Goal: Task Accomplishment & Management: Complete application form

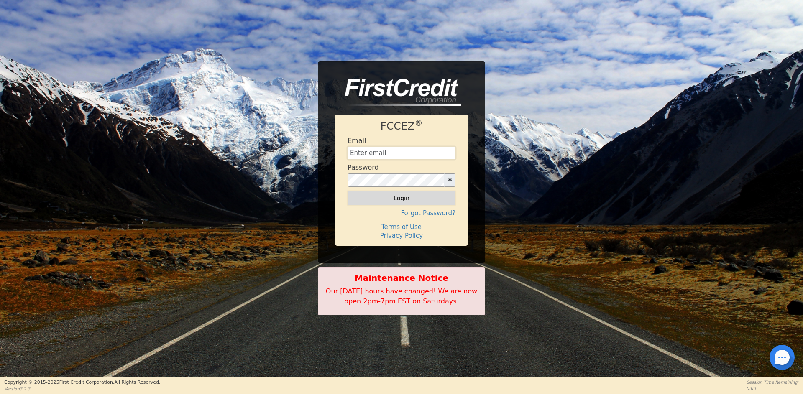
type input "[EMAIL_ADDRESS][DOMAIN_NAME]"
click at [362, 204] on button "Login" at bounding box center [402, 198] width 108 height 14
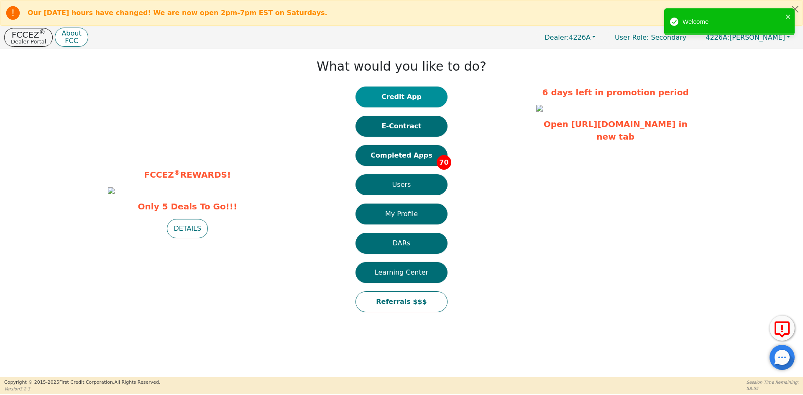
click at [409, 101] on button "Credit App" at bounding box center [401, 97] width 92 height 21
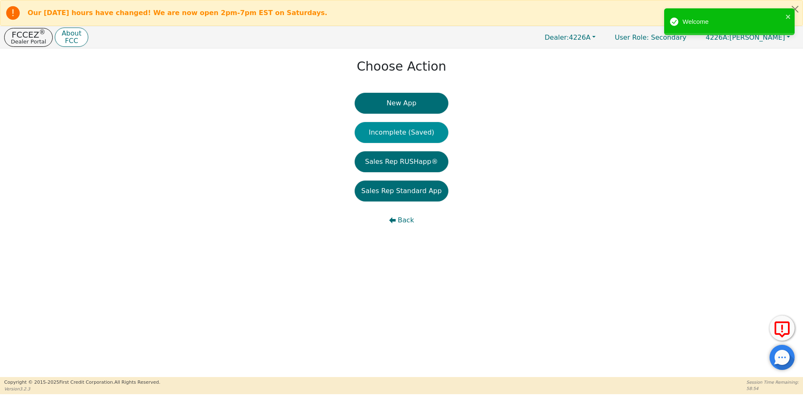
click at [406, 135] on button "Incomplete (Saved)" at bounding box center [402, 132] width 94 height 21
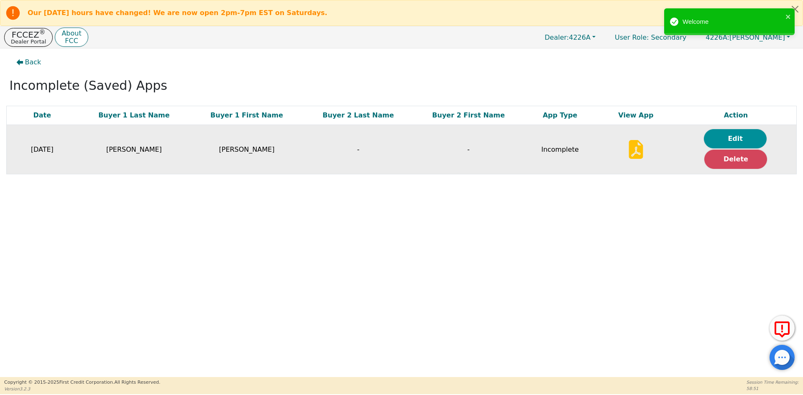
click at [738, 139] on button "Edit" at bounding box center [735, 138] width 63 height 19
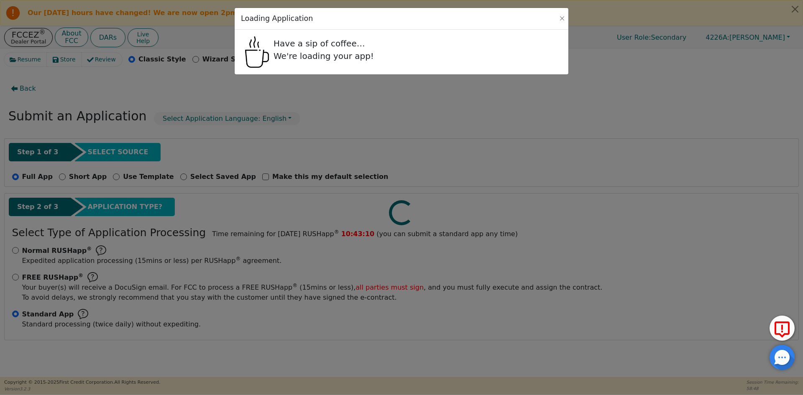
radio input "false"
radio input "true"
select select "TN"
select select "n"
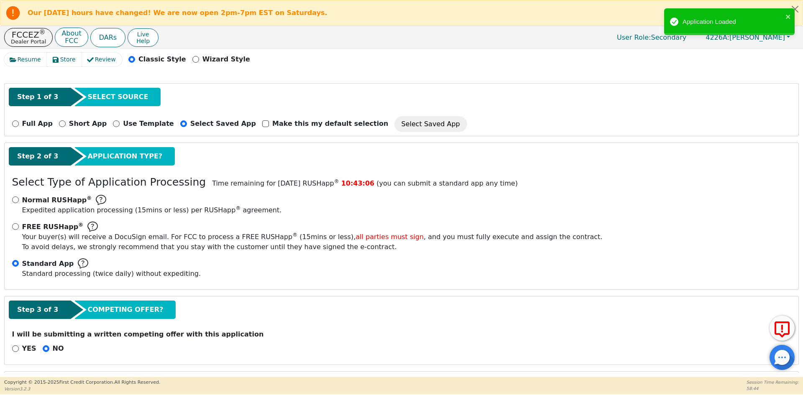
scroll to position [42, 0]
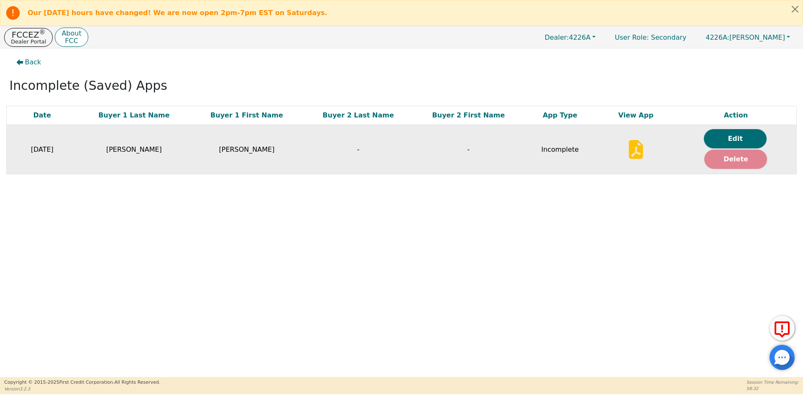
click at [716, 163] on button "Delete" at bounding box center [735, 159] width 63 height 19
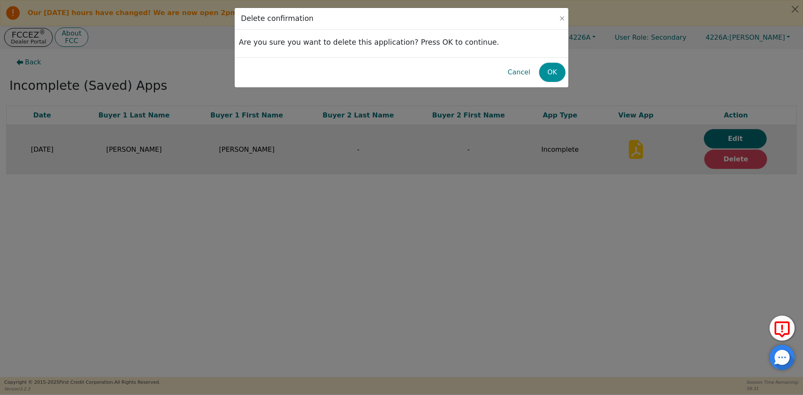
click at [548, 75] on button "OK" at bounding box center [552, 72] width 26 height 19
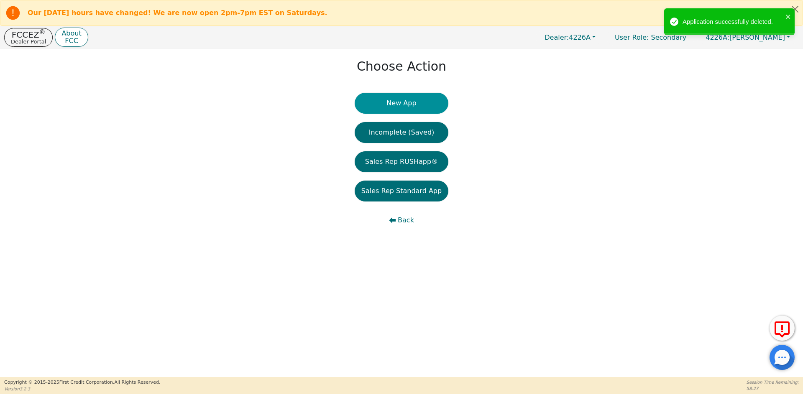
click at [395, 104] on button "New App" at bounding box center [402, 103] width 94 height 21
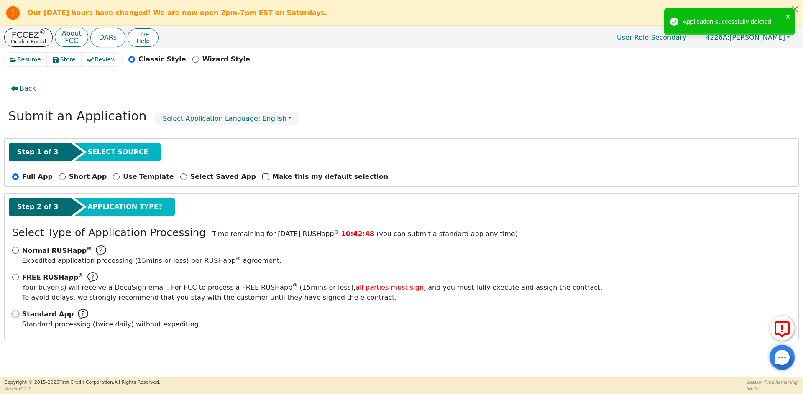
click at [17, 315] on input "Standard App Standard processing (twice daily) without expediting." at bounding box center [15, 314] width 7 height 7
radio input "true"
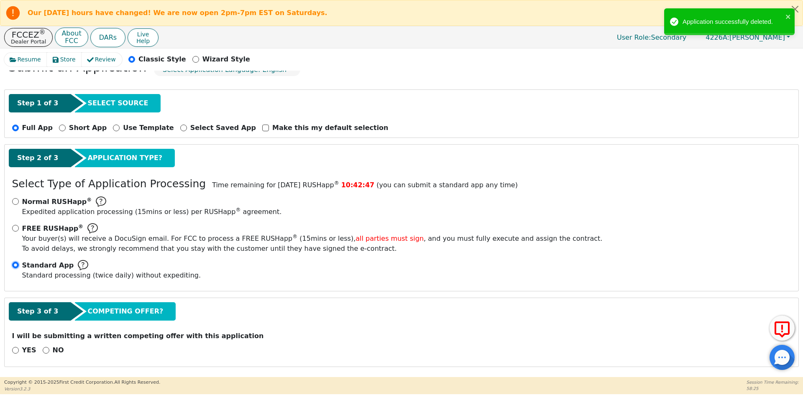
scroll to position [49, 0]
click at [43, 351] on input "NO" at bounding box center [46, 350] width 7 height 7
radio input "true"
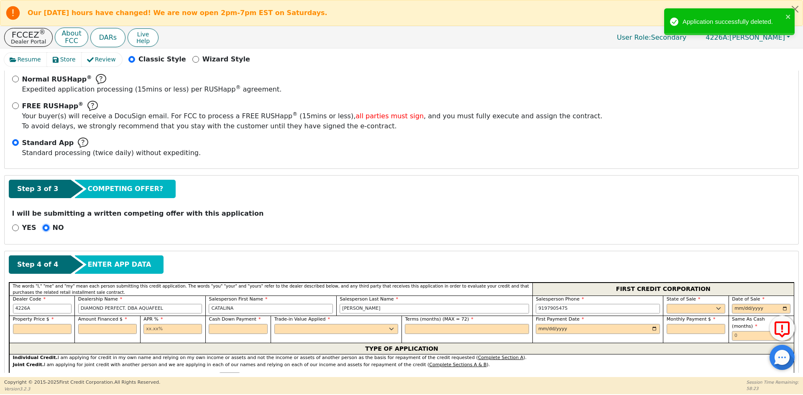
scroll to position [217, 0]
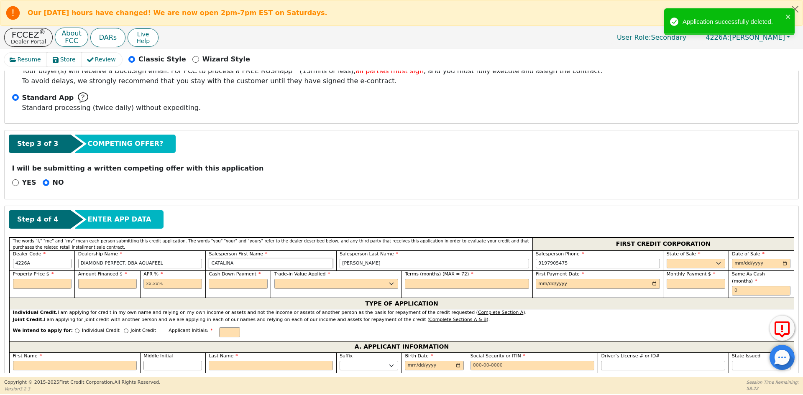
drag, startPoint x: 269, startPoint y: 259, endPoint x: 190, endPoint y: 262, distance: 79.1
click at [190, 262] on div "Dealer Code 4226A Dealership Name DIAMOND PERFECT. DBA AQUAFEEL Salesperson Fir…" at bounding box center [401, 260] width 785 height 20
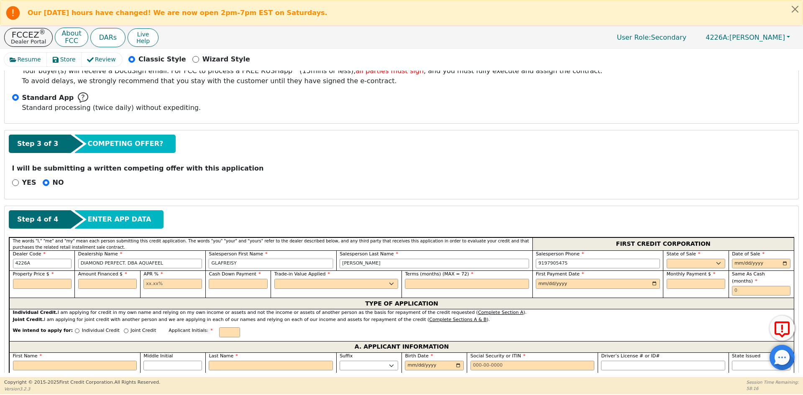
type input "GLAFREISY"
type input "[PERSON_NAME]"
click at [675, 260] on select "AK AL AR AZ CA CO CT DC DE FL [GEOGRAPHIC_DATA] HI IA ID IL IN KS [GEOGRAPHIC_D…" at bounding box center [696, 264] width 59 height 10
select select "PA"
click at [675, 260] on select "AK AL AR AZ CA CO CT DC DE FL [GEOGRAPHIC_DATA] HI IA ID IL IN KS [GEOGRAPHIC_D…" at bounding box center [696, 264] width 59 height 10
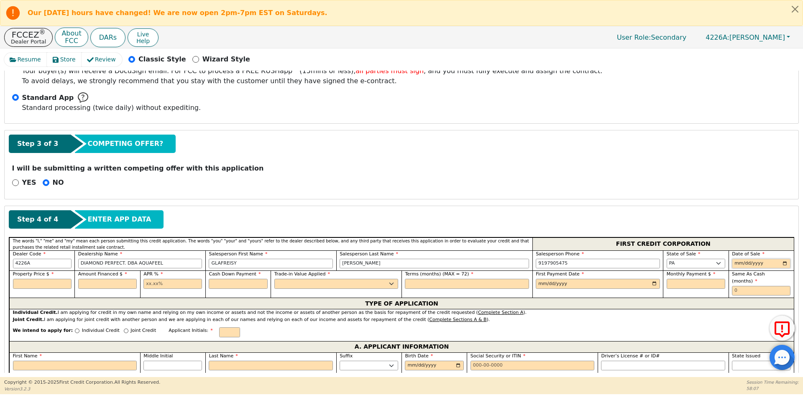
click at [736, 264] on input "date" at bounding box center [761, 264] width 59 height 10
click at [782, 264] on input "date" at bounding box center [761, 264] width 59 height 10
type input "[DATE]"
click at [38, 286] on input "text" at bounding box center [42, 284] width 59 height 10
type input "8790.00"
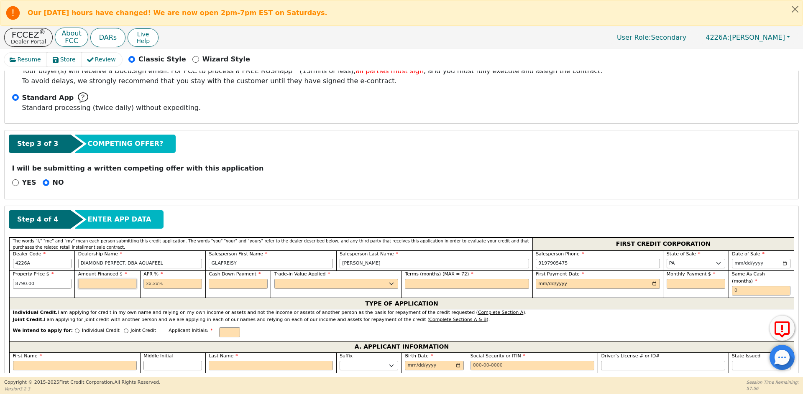
click at [105, 286] on input "text" at bounding box center [107, 284] width 59 height 10
type input "8790.00"
click at [160, 287] on input "text" at bounding box center [172, 284] width 59 height 10
type input "10.99"
click at [235, 283] on input "text" at bounding box center [238, 284] width 59 height 10
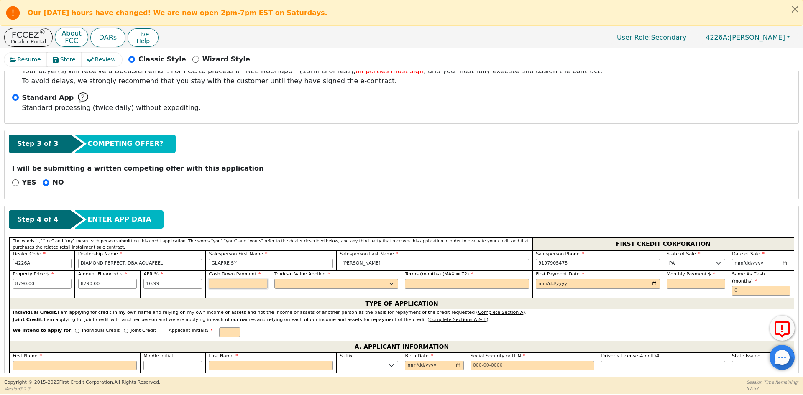
type input "0.00"
click at [290, 281] on select "Yes No" at bounding box center [336, 284] width 124 height 10
select select "n"
click at [274, 279] on select "Yes No" at bounding box center [336, 284] width 124 height 10
drag, startPoint x: 393, startPoint y: 283, endPoint x: 458, endPoint y: 275, distance: 65.7
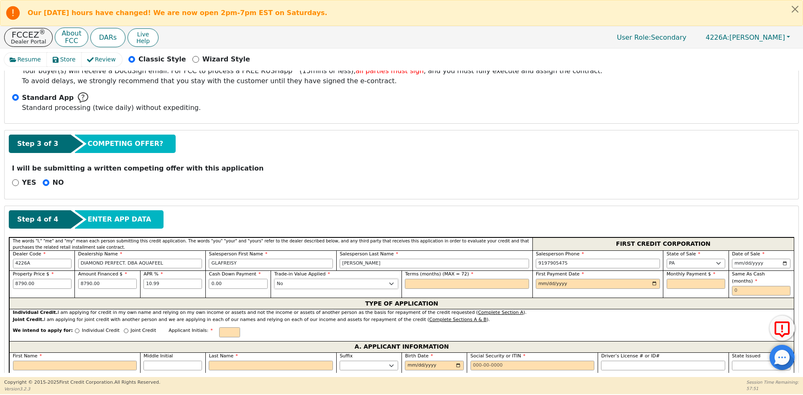
click at [393, 283] on select "Yes No" at bounding box center [336, 284] width 124 height 10
click at [460, 282] on input "text" at bounding box center [467, 284] width 124 height 10
type input "72"
click at [651, 282] on input "date" at bounding box center [598, 284] width 124 height 10
type input "[DATE]"
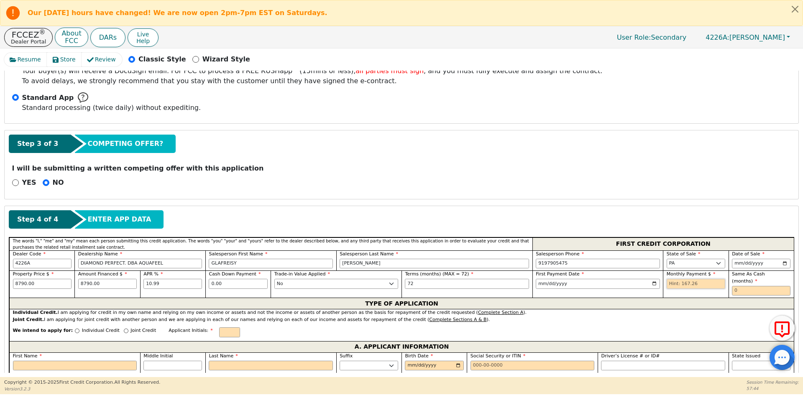
click at [682, 286] on input "text" at bounding box center [696, 284] width 59 height 10
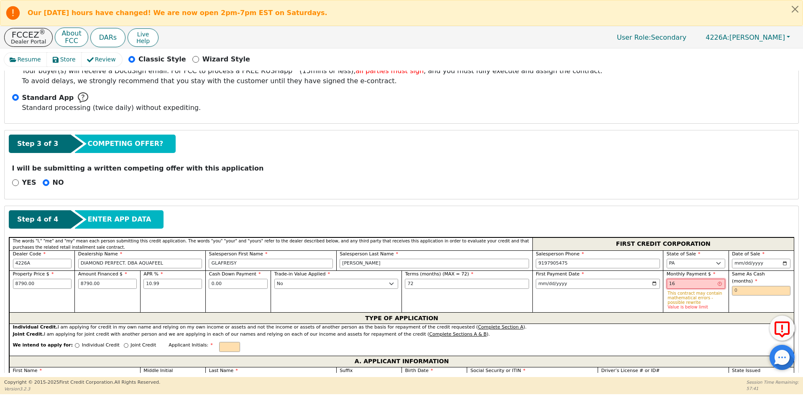
type input "1"
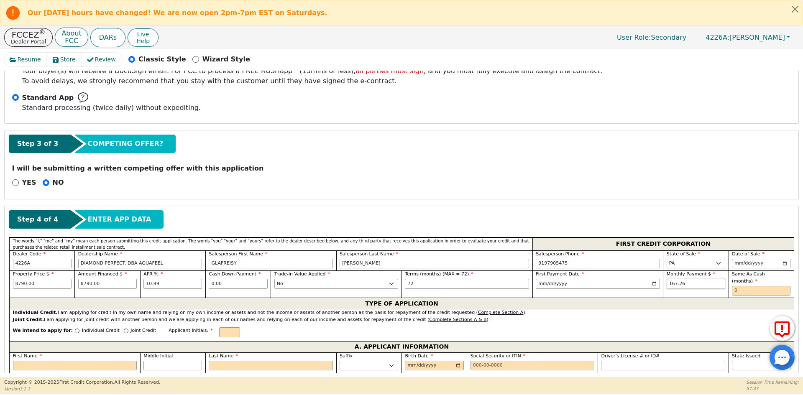
type input "167.26"
click at [754, 286] on input "text" at bounding box center [761, 291] width 59 height 10
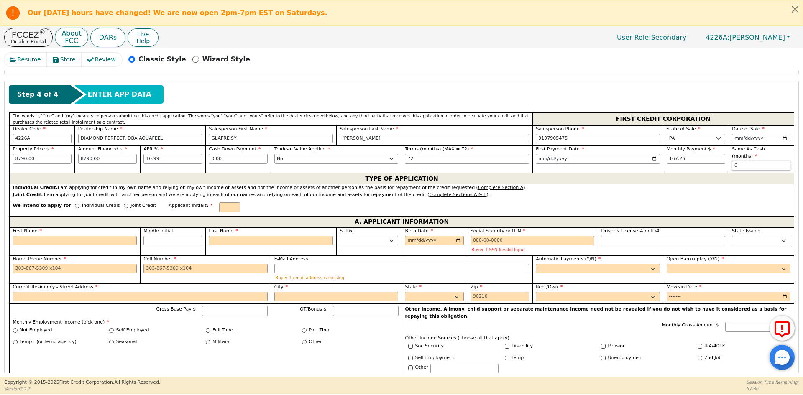
scroll to position [342, 0]
type input "0"
click at [87, 198] on div "We intend to apply for: Individual Credit Joint Credit Applicant Initials:" at bounding box center [401, 207] width 785 height 18
click at [82, 202] on p "Individual Credit" at bounding box center [101, 205] width 38 height 7
click at [77, 203] on input "Individual Credit" at bounding box center [77, 205] width 5 height 5
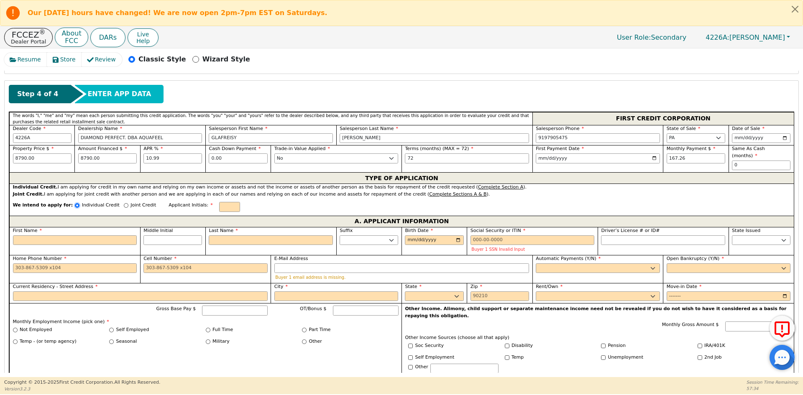
radio input "true"
click at [219, 202] on input "text" at bounding box center [229, 207] width 21 height 10
click at [113, 238] on input "First Name" at bounding box center [75, 240] width 124 height 10
type input "K"
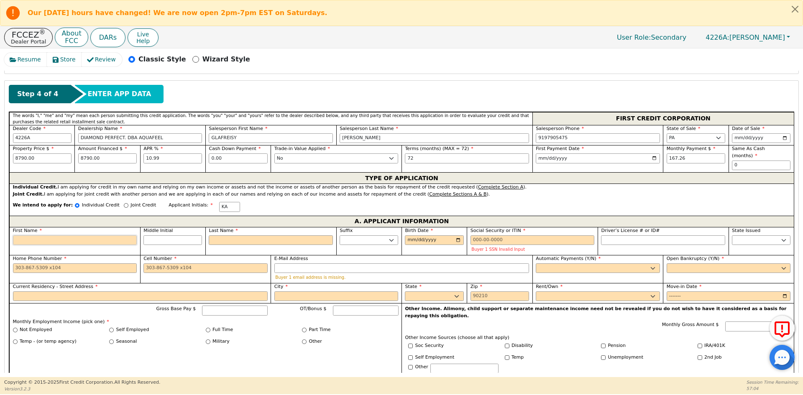
type input "K"
type input "KA"
type input "KAT"
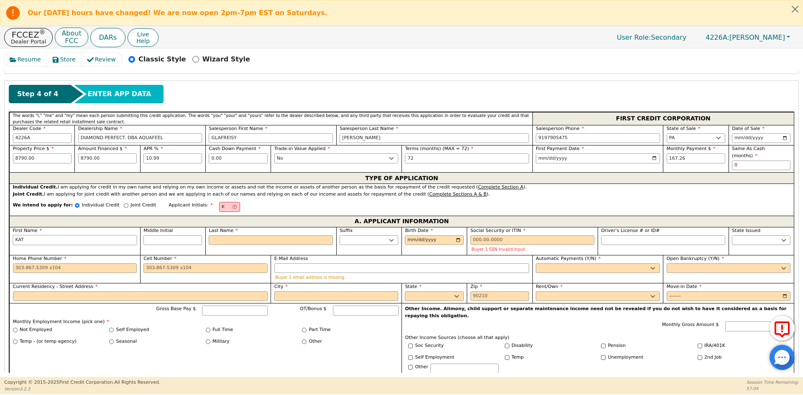
type input "[PERSON_NAME]"
type input "KATIA"
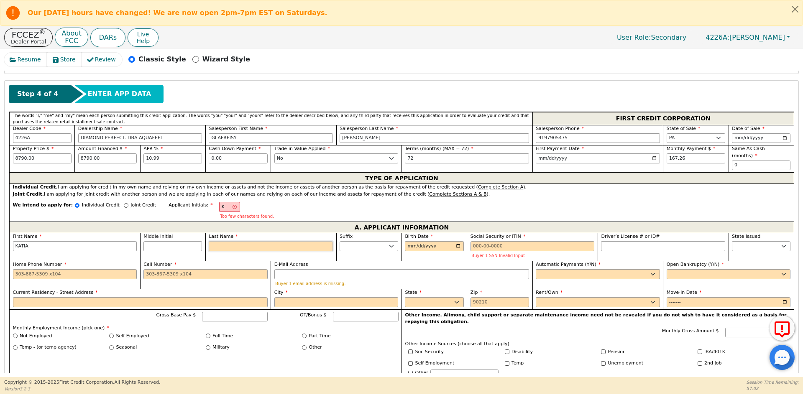
type input "KA"
type input "A"
type input "KATIA A"
type input "AL"
type input "KATIA AL"
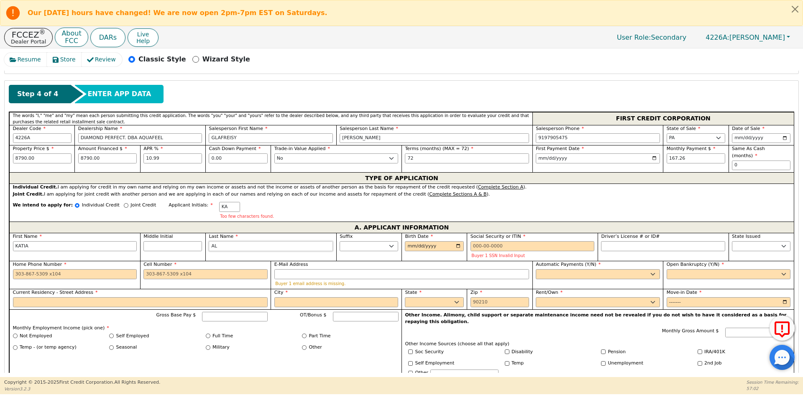
type input "ALV"
type input "[PERSON_NAME]"
type input "ALVAR"
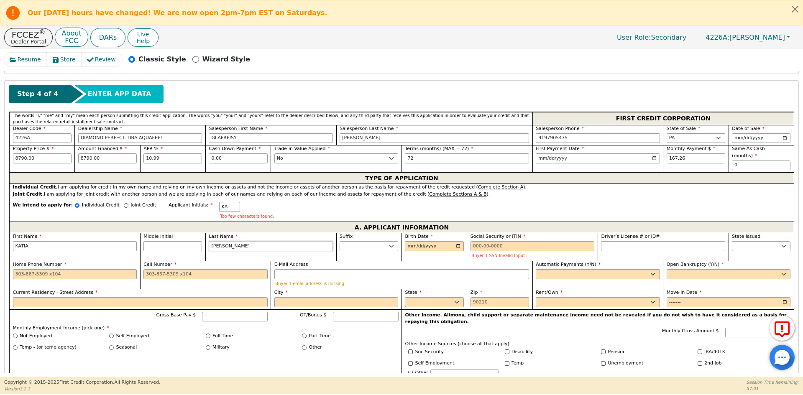
type input "[PERSON_NAME]"
type input "ALVARAD"
type input "[PERSON_NAME]"
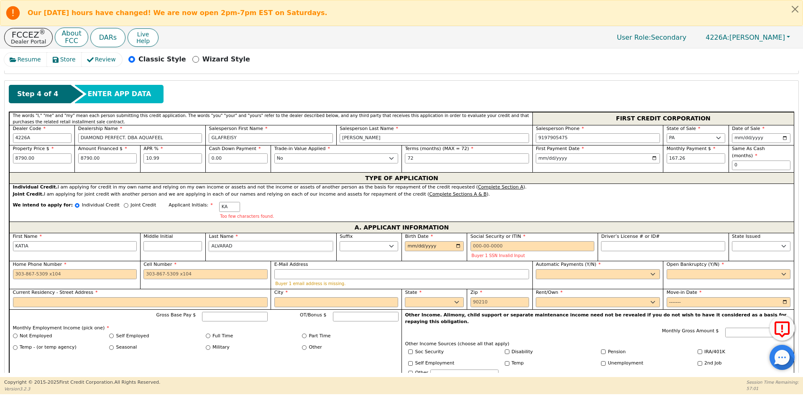
type input "[PERSON_NAME]"
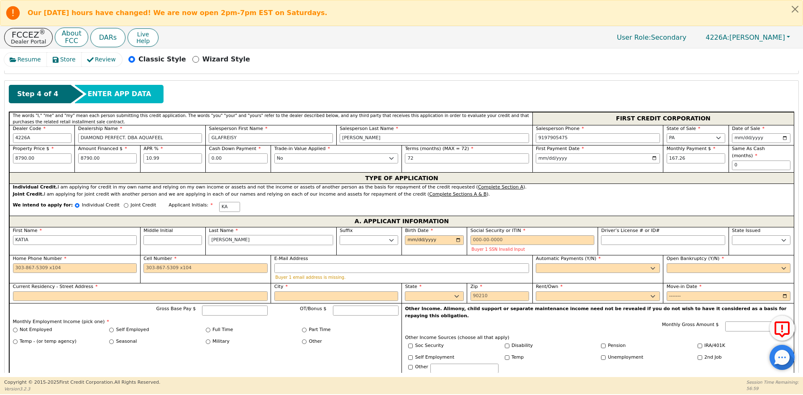
type input "[PERSON_NAME]"
click at [411, 235] on input "Birth Date" at bounding box center [434, 240] width 59 height 10
type input "[DATE]"
click at [501, 235] on input "Social Security or ITIN" at bounding box center [532, 240] width 124 height 10
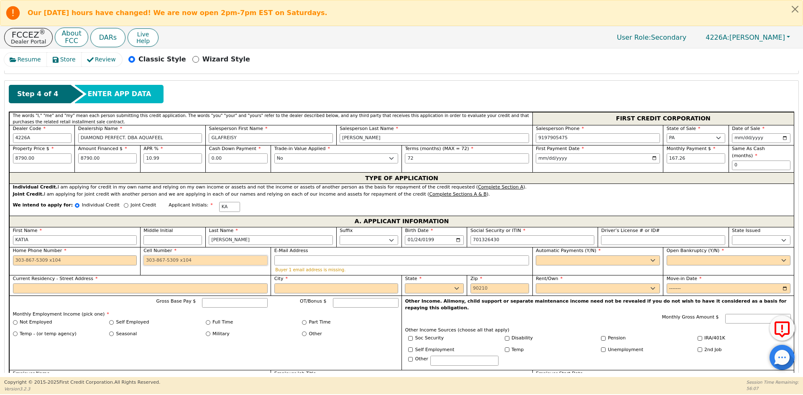
type input "***-**-6430"
click at [169, 256] on input "Cell Number" at bounding box center [205, 261] width 124 height 10
type input "[PHONE_NUMBER]"
click at [573, 256] on select "Yes No" at bounding box center [598, 261] width 124 height 10
select select "y"
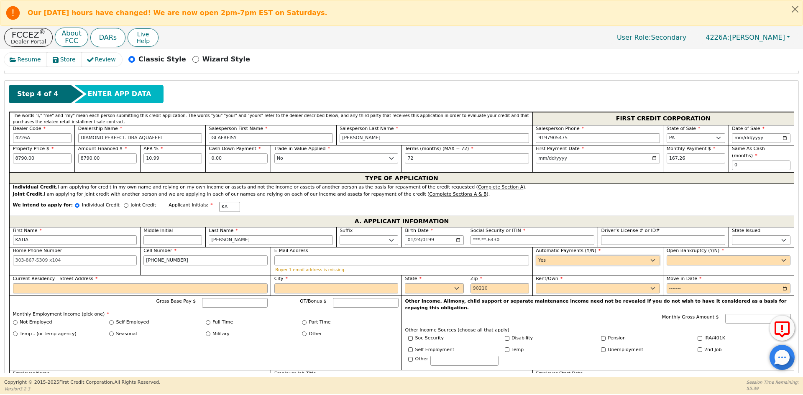
click at [536, 256] on select "Yes No" at bounding box center [598, 261] width 124 height 10
type input "[PERSON_NAME]"
click at [673, 256] on select "Yes No" at bounding box center [729, 261] width 124 height 10
select select "n"
click at [667, 256] on select "Yes No" at bounding box center [729, 261] width 124 height 10
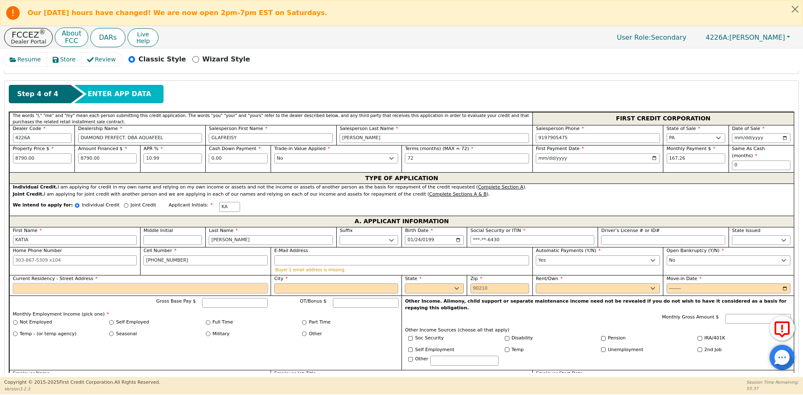
click at [182, 284] on input "Current Residency - Street Address" at bounding box center [140, 289] width 255 height 10
type input "[STREET_ADDRESS]"
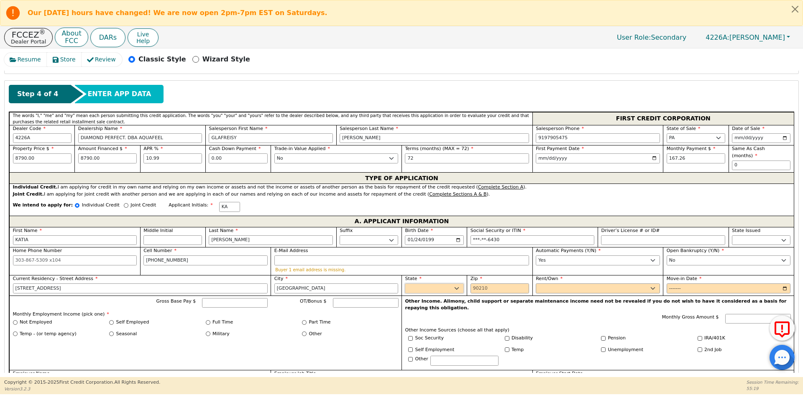
type input "[GEOGRAPHIC_DATA]"
select select "PA"
type input "18018"
click at [595, 284] on select "Rent Own" at bounding box center [598, 289] width 124 height 10
select select "Rent"
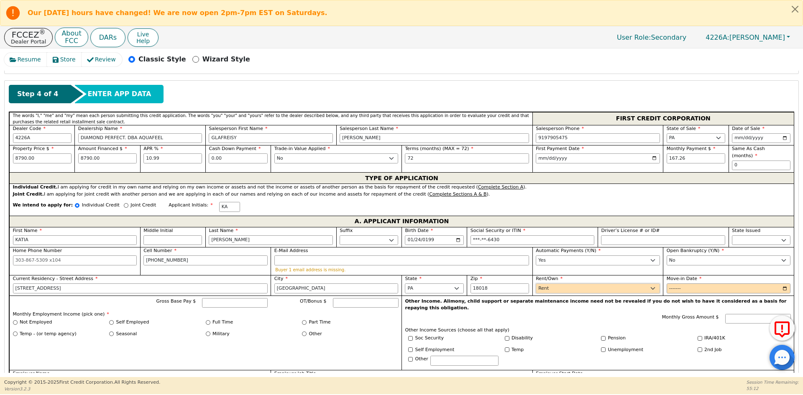
click at [536, 284] on select "Rent Own" at bounding box center [598, 289] width 124 height 10
click at [675, 284] on input "Move-in Date" at bounding box center [729, 289] width 124 height 10
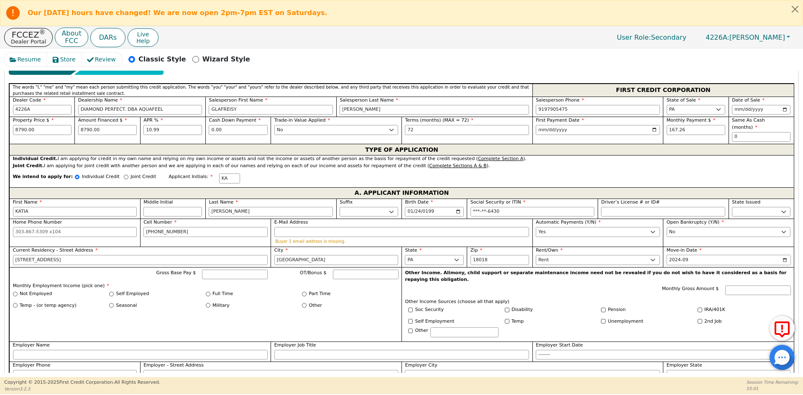
scroll to position [384, 0]
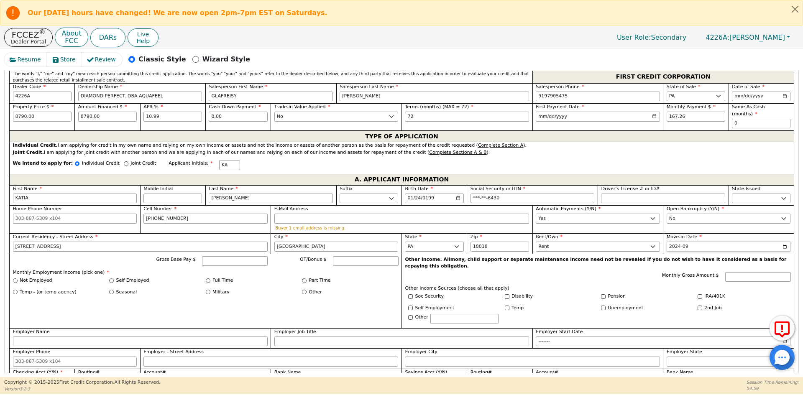
click at [698, 242] on input "2024-09" at bounding box center [729, 247] width 124 height 10
type input "242023-09"
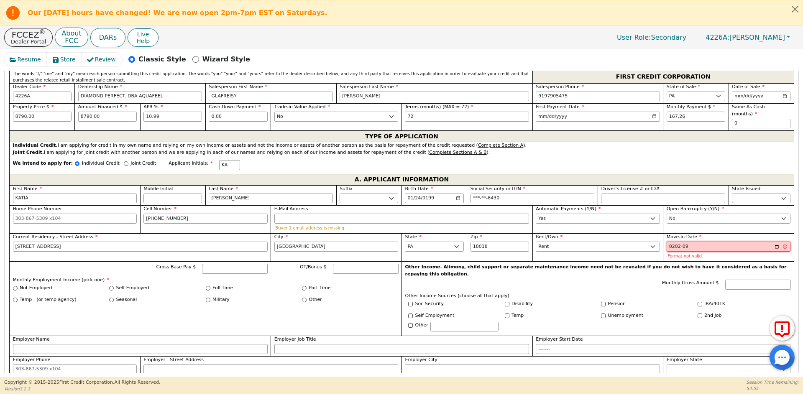
type input "2023-09"
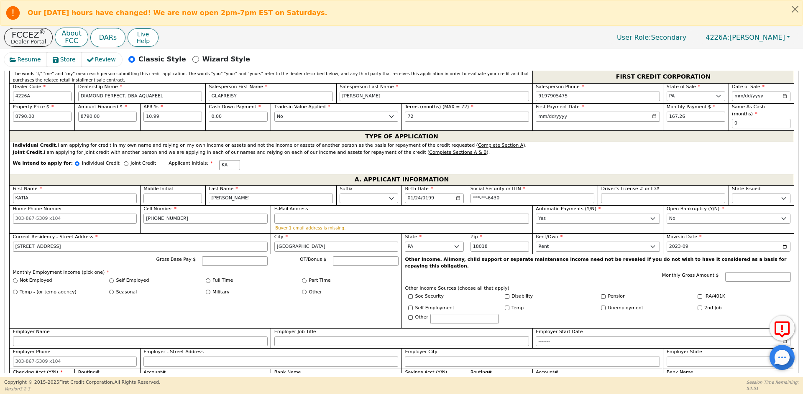
click at [213, 277] on label "Full Time" at bounding box center [222, 280] width 20 height 7
click at [210, 279] on input "Full Time" at bounding box center [208, 281] width 5 height 5
radio input "true"
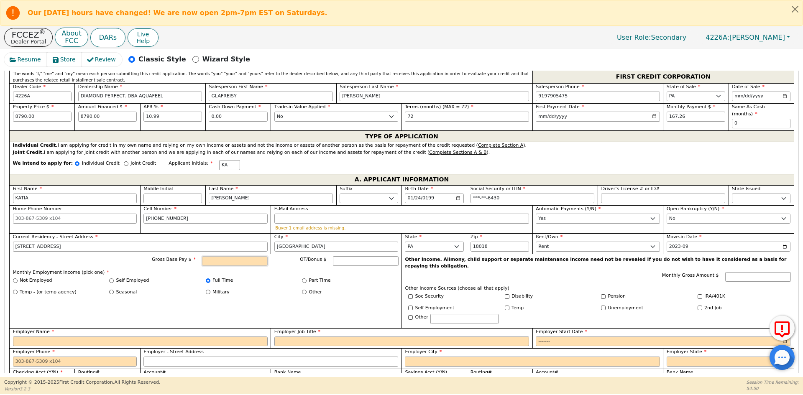
click at [232, 256] on input "Gross Base Pay $" at bounding box center [235, 261] width 66 height 10
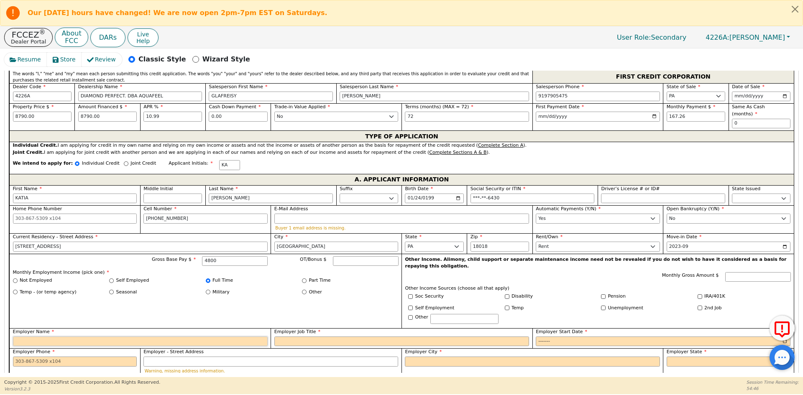
type input "4800.00"
click at [67, 337] on input "Employer Name" at bounding box center [140, 342] width 255 height 10
type input "QVC"
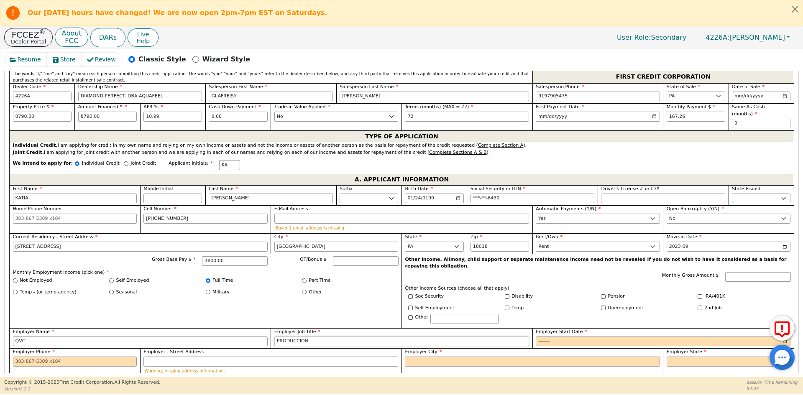
type input "PRODUCCION"
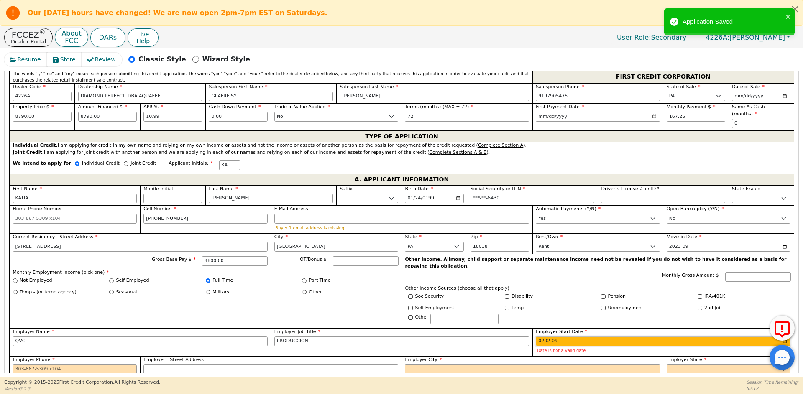
type input "2024-09"
type input "2023-09"
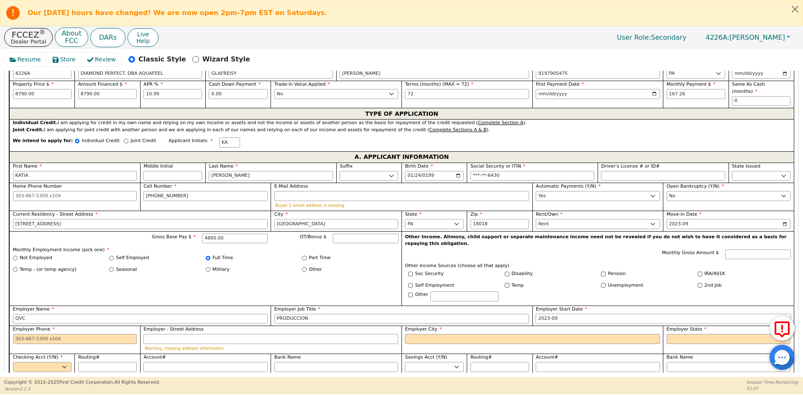
scroll to position [426, 0]
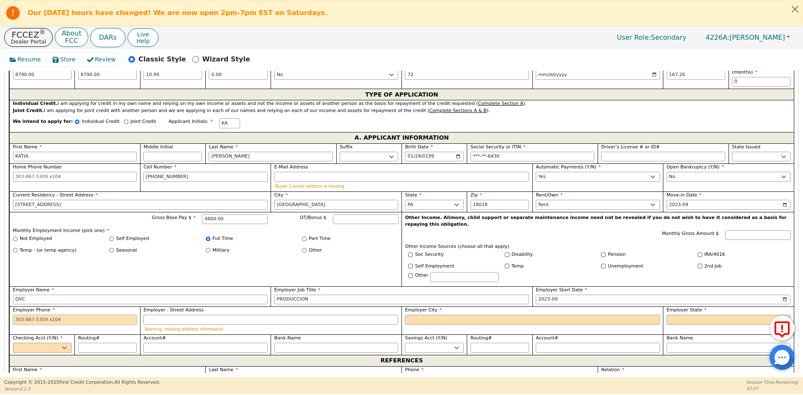
click at [64, 315] on input "Employer Phone" at bounding box center [75, 320] width 124 height 10
type input "[PHONE_NUMBER]"
click at [454, 315] on input "Employer City" at bounding box center [532, 320] width 255 height 10
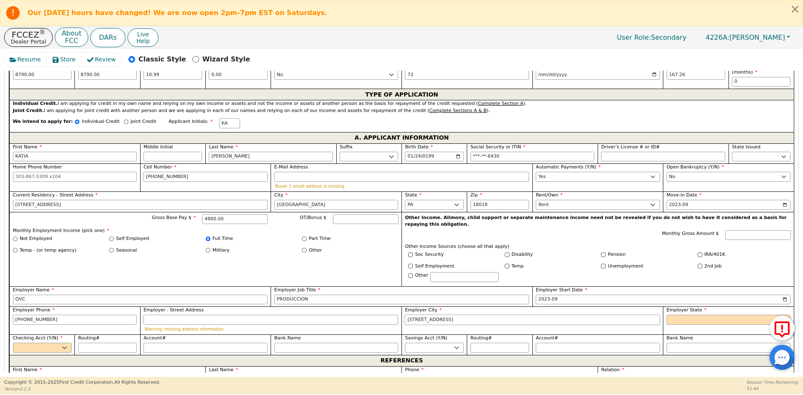
type input "[STREET_ADDRESS]"
click at [697, 315] on select "AK AL AR AZ CA CO CT DC DE FL [GEOGRAPHIC_DATA] HI IA ID [GEOGRAPHIC_DATA] IN K…" at bounding box center [729, 320] width 124 height 10
select select "PA"
click at [697, 315] on select "AK AL AR AZ CA CO CT DC DE FL [GEOGRAPHIC_DATA] HI IA ID [GEOGRAPHIC_DATA] IN K…" at bounding box center [729, 320] width 124 height 10
click at [35, 343] on select "Yes No" at bounding box center [42, 348] width 59 height 10
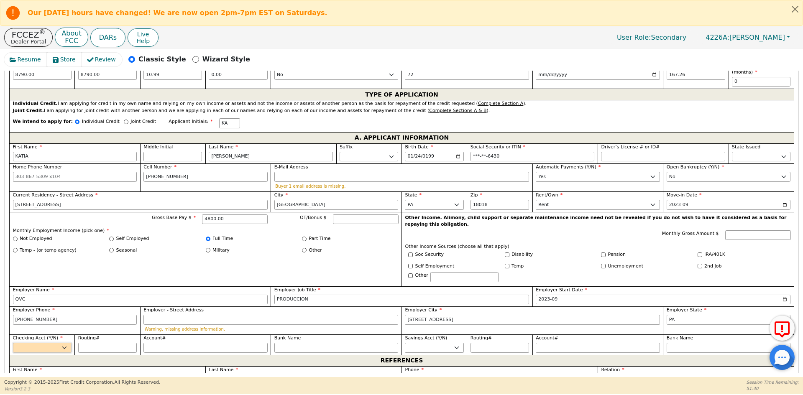
select select "y"
click at [13, 343] on select "Yes No" at bounding box center [42, 348] width 59 height 10
click at [102, 343] on input "Routing#" at bounding box center [107, 348] width 59 height 10
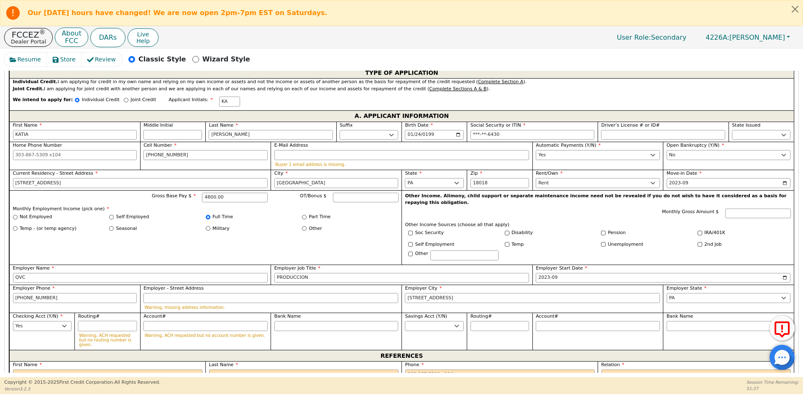
scroll to position [468, 0]
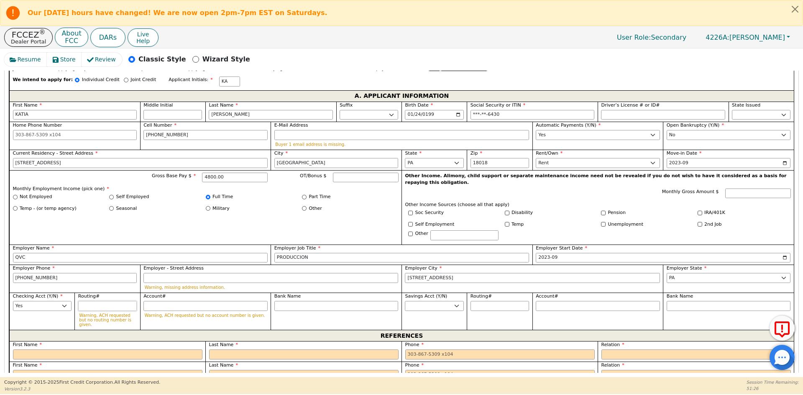
click at [94, 301] on input "Routing#" at bounding box center [107, 306] width 59 height 10
paste input "03100503"
type input "03100503"
type input "********"
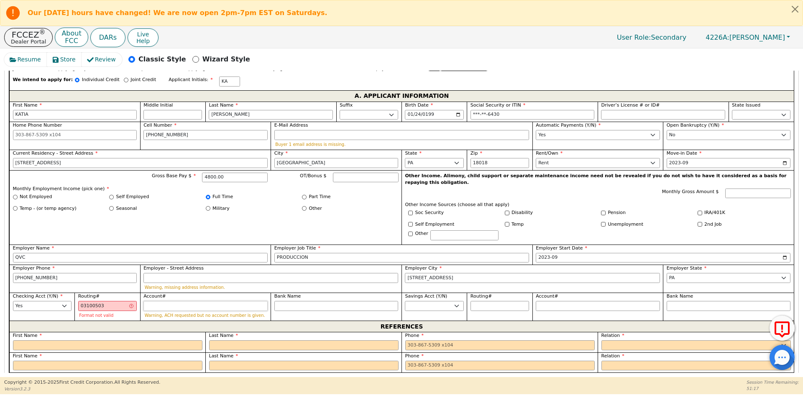
type input "********"
click at [188, 301] on input "Account#" at bounding box center [205, 306] width 124 height 10
paste input "1044942439"
type input "1044942439"
type input "**********"
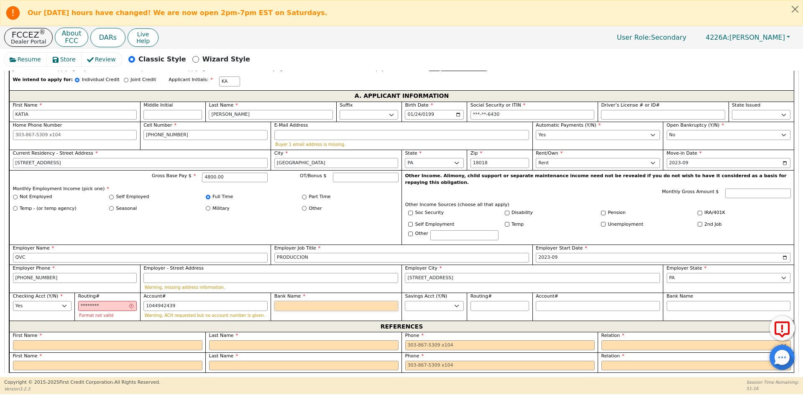
type input "**********"
click at [285, 301] on input "Bank Name" at bounding box center [336, 306] width 124 height 10
type input "[PERSON_NAME] FARGO"
click at [127, 340] on input "text" at bounding box center [107, 345] width 189 height 10
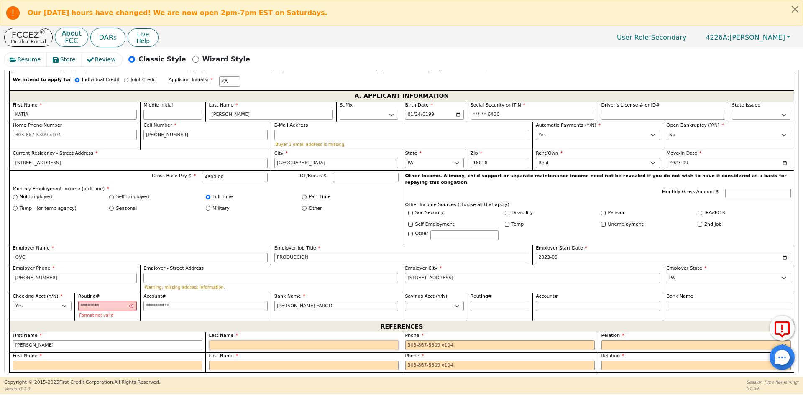
type input "[PERSON_NAME]"
type input "F"
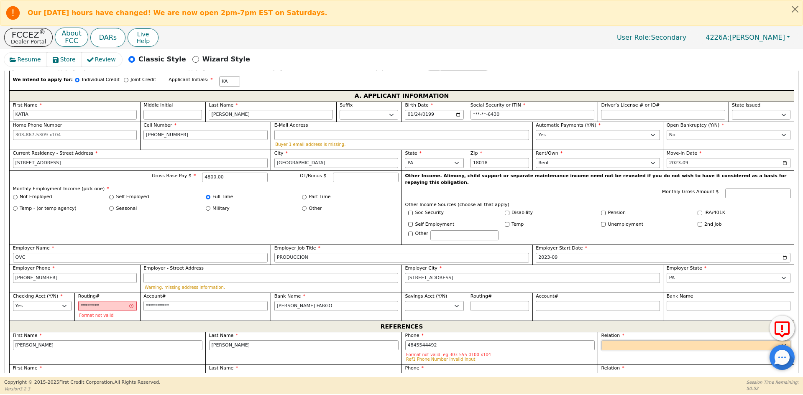
type input "[PHONE_NUMBER]"
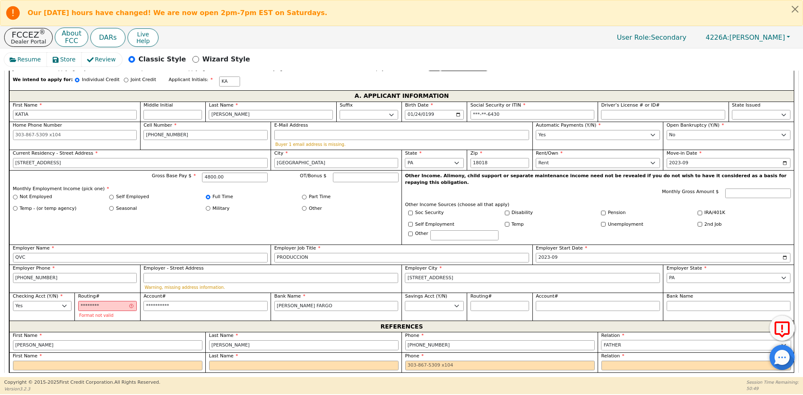
select select "FRIEND"
click at [124, 361] on input "text" at bounding box center [107, 366] width 189 height 10
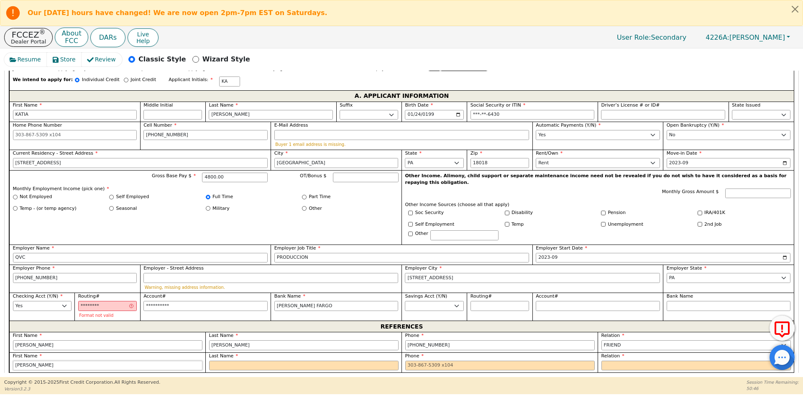
type input "[PERSON_NAME]"
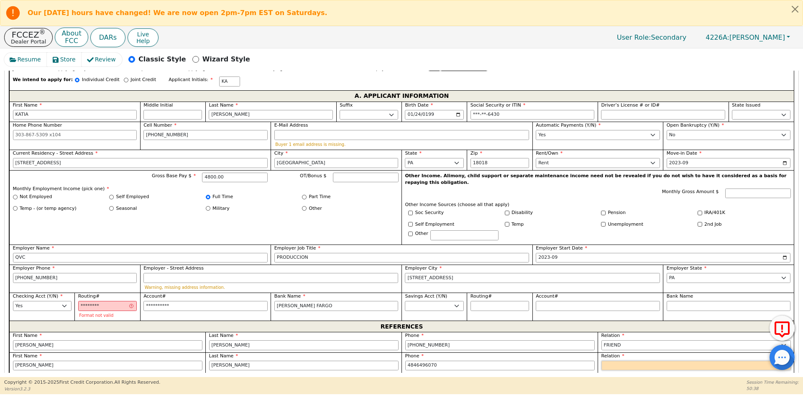
type input "[PHONE_NUMBER]"
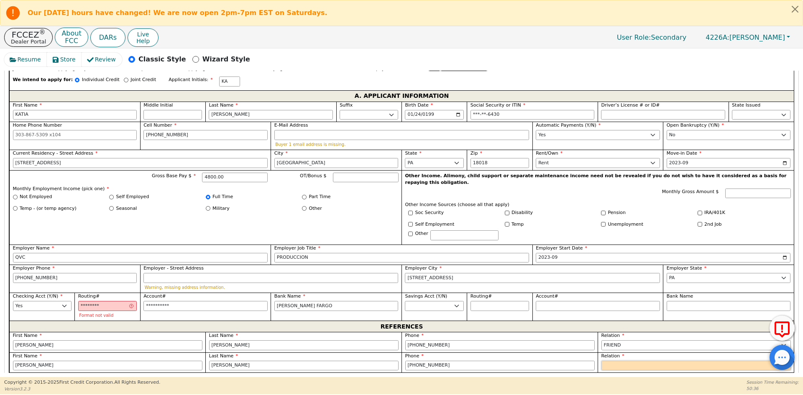
select select "OTHER"
drag, startPoint x: 741, startPoint y: 351, endPoint x: 736, endPoint y: 351, distance: 4.6
click at [741, 361] on input "text" at bounding box center [729, 366] width 124 height 10
type input "FAMILY"
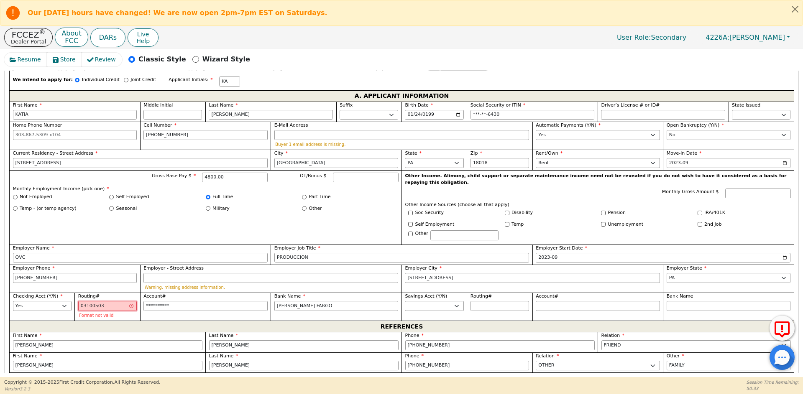
click at [102, 301] on input "03100503" at bounding box center [107, 306] width 59 height 10
type input "********"
type input "1044942439"
click at [174, 301] on input "1044942439" at bounding box center [205, 306] width 124 height 10
type input "03100503"
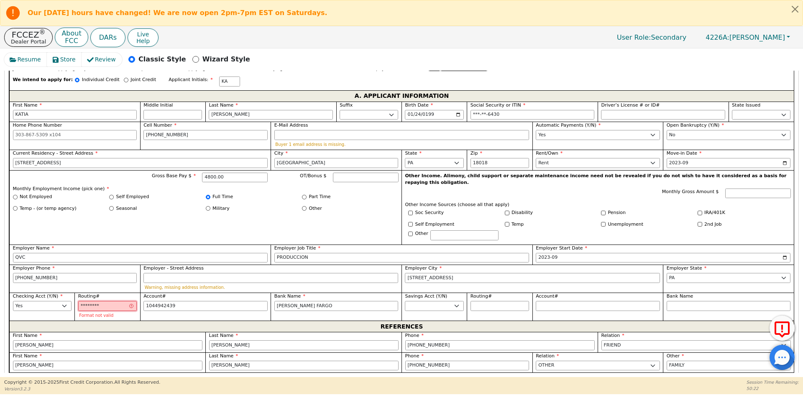
type input "**********"
click at [120, 301] on input "03100503" at bounding box center [107, 306] width 59 height 10
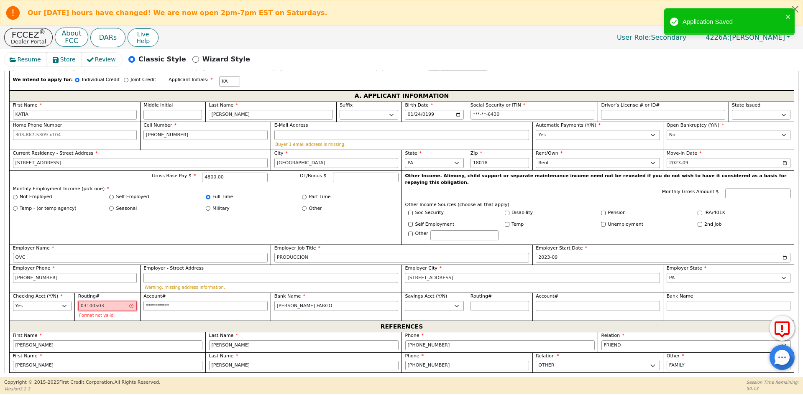
drag, startPoint x: 109, startPoint y: 292, endPoint x: 76, endPoint y: 291, distance: 33.1
click at [76, 293] on div "Routing# [FINANCIAL_ID] Format not valid" at bounding box center [106, 307] width 65 height 28
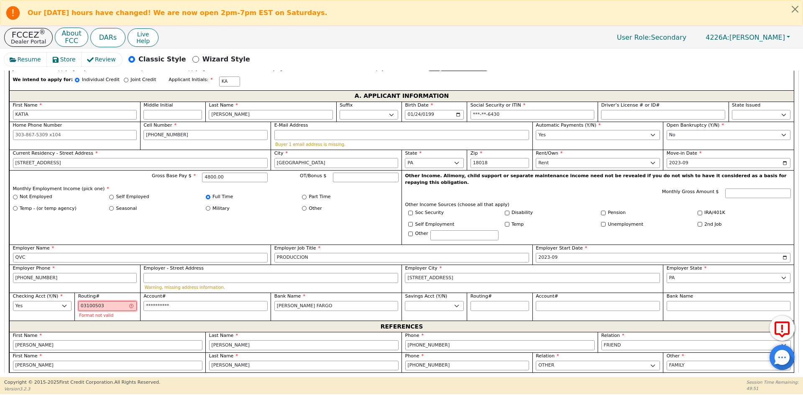
click at [92, 301] on input "03100503" at bounding box center [107, 306] width 59 height 10
type input "031000503"
type input "*********"
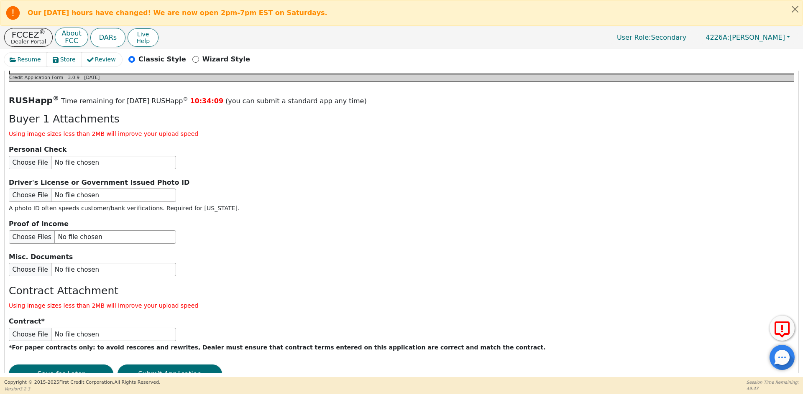
scroll to position [969, 0]
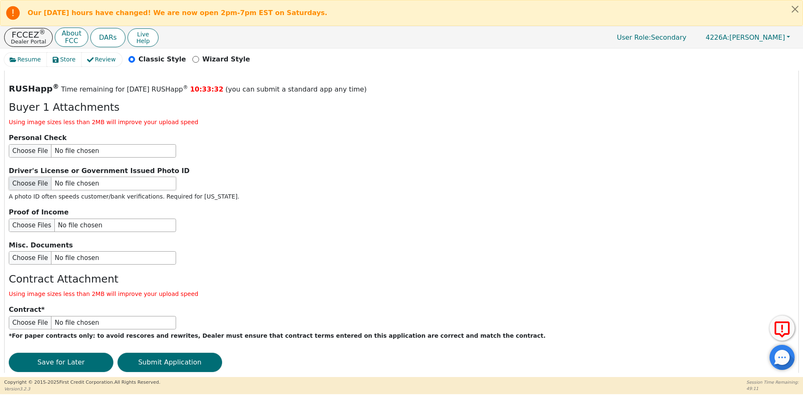
type input "*********"
click at [49, 177] on input "file" at bounding box center [92, 183] width 167 height 13
type input "C:\fakepath\ID [PERSON_NAME].pdf"
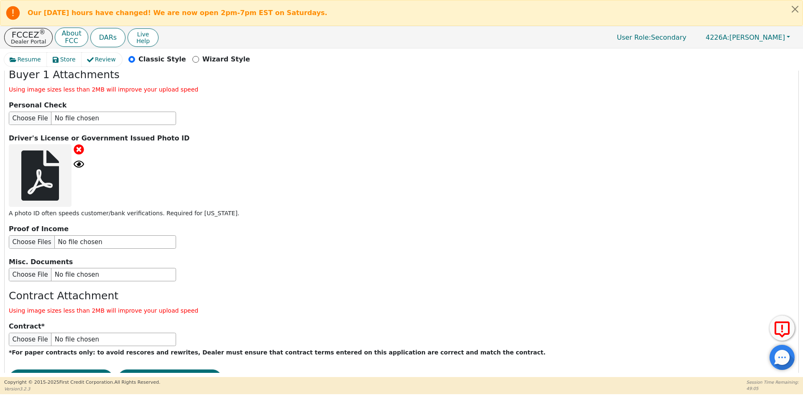
scroll to position [1020, 0]
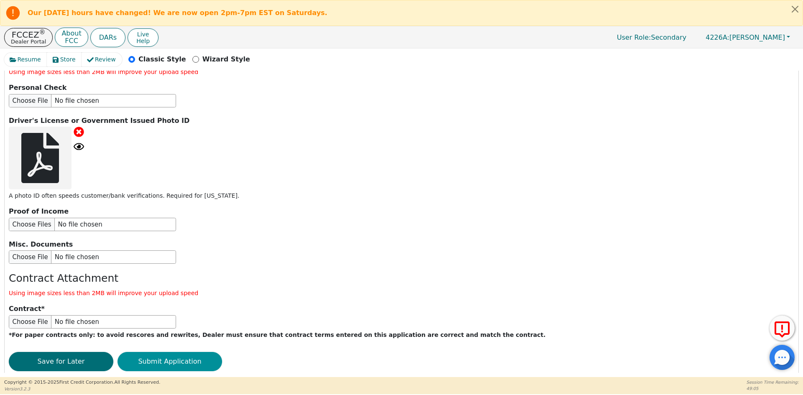
click at [171, 352] on button "Submit Application" at bounding box center [170, 361] width 105 height 19
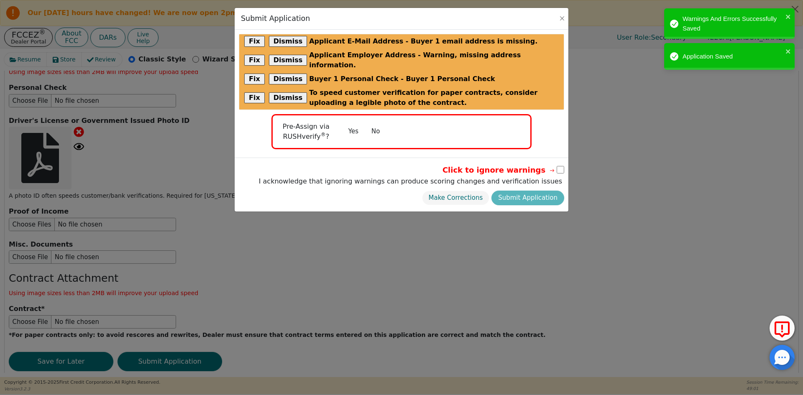
drag, startPoint x: 373, startPoint y: 119, endPoint x: 377, endPoint y: 127, distance: 9.0
click at [373, 124] on button "No" at bounding box center [376, 131] width 22 height 15
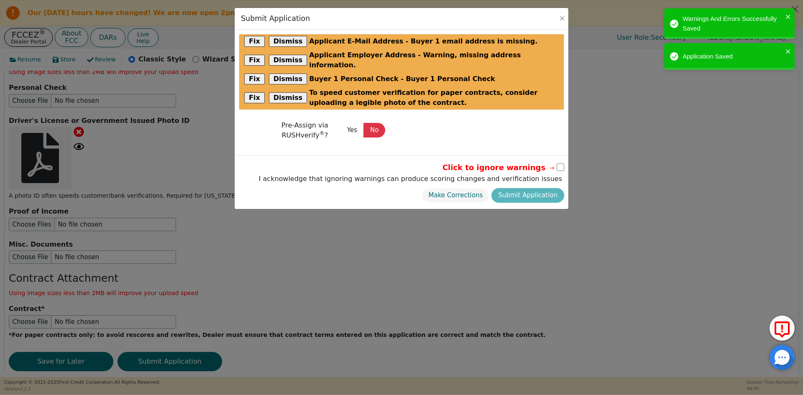
click at [557, 164] on input "checkbox" at bounding box center [561, 168] width 8 height 8
checkbox input "true"
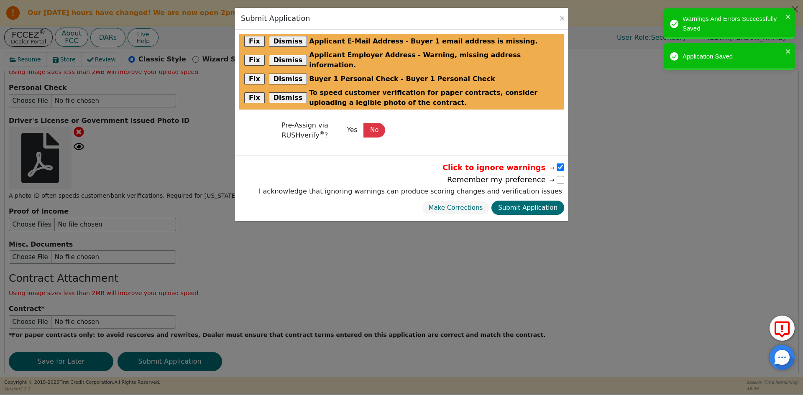
click at [516, 203] on button "Submit Application" at bounding box center [527, 208] width 73 height 15
select select
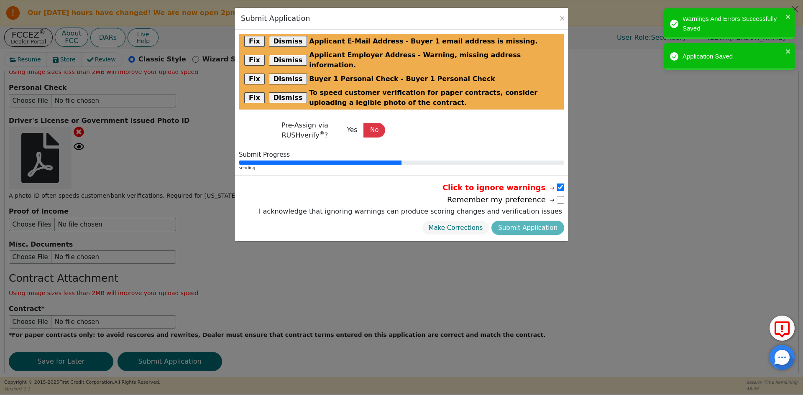
scroll to position [0, 0]
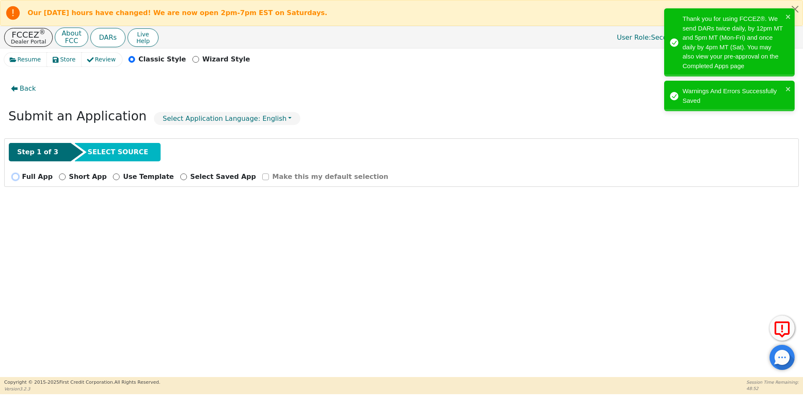
click at [16, 177] on input "Full App" at bounding box center [15, 177] width 7 height 7
radio input "true"
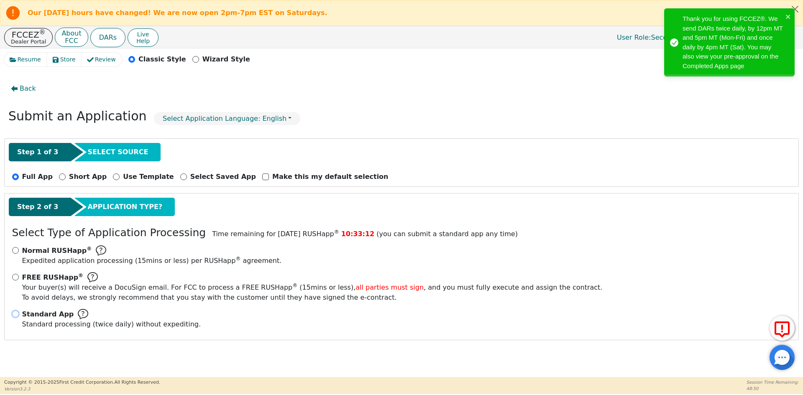
click at [14, 312] on input "Standard App Standard processing (twice daily) without expediting." at bounding box center [15, 314] width 7 height 7
radio input "true"
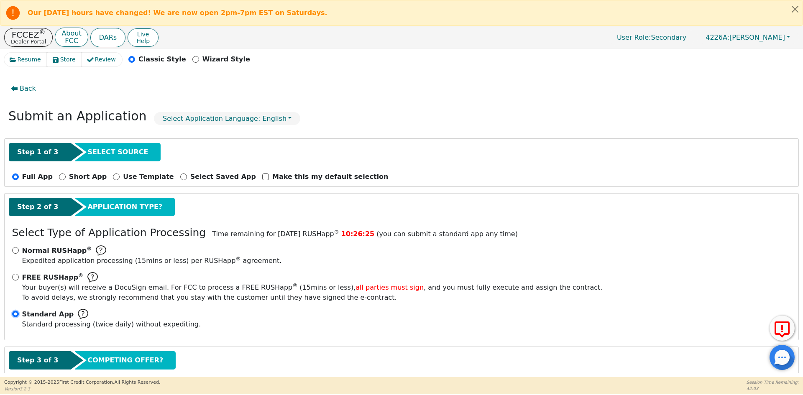
scroll to position [49, 0]
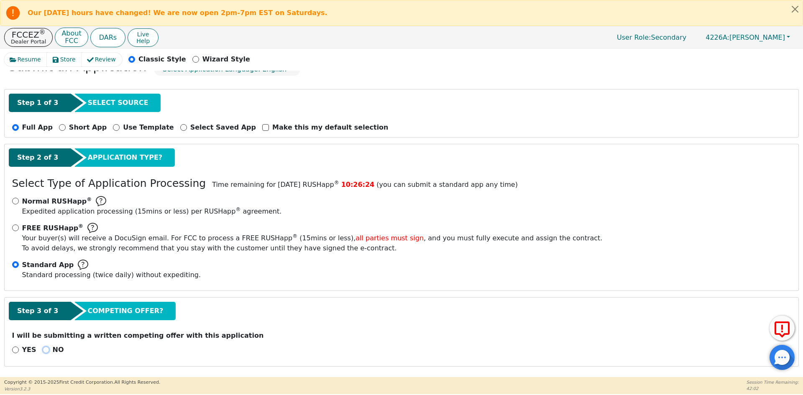
click at [43, 349] on input "NO" at bounding box center [46, 350] width 7 height 7
radio input "true"
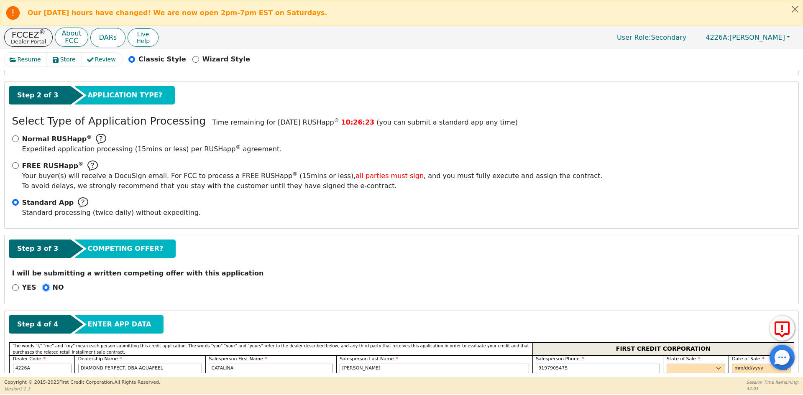
scroll to position [175, 0]
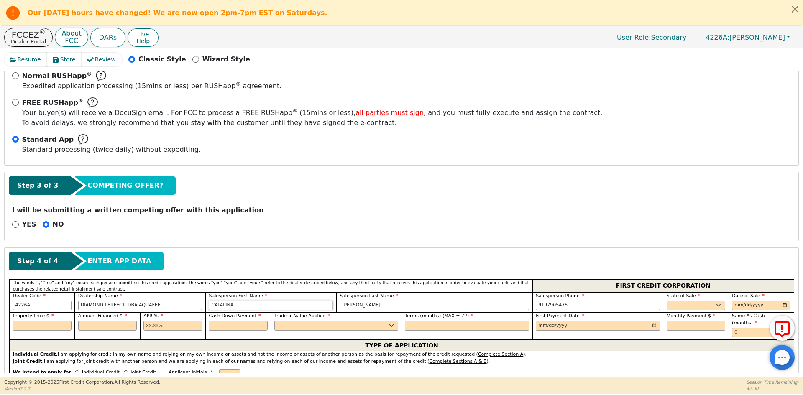
drag, startPoint x: 246, startPoint y: 304, endPoint x: 187, endPoint y: 305, distance: 59.0
click at [187, 305] on div "Dealer Code 4226A Dealership Name DIAMOND PERFECT. DBA AQUAFEEL Salesperson Fir…" at bounding box center [401, 302] width 785 height 20
type input "[PERSON_NAME]"
click at [352, 307] on input "BLANO" at bounding box center [434, 306] width 189 height 10
type input "BLANCO"
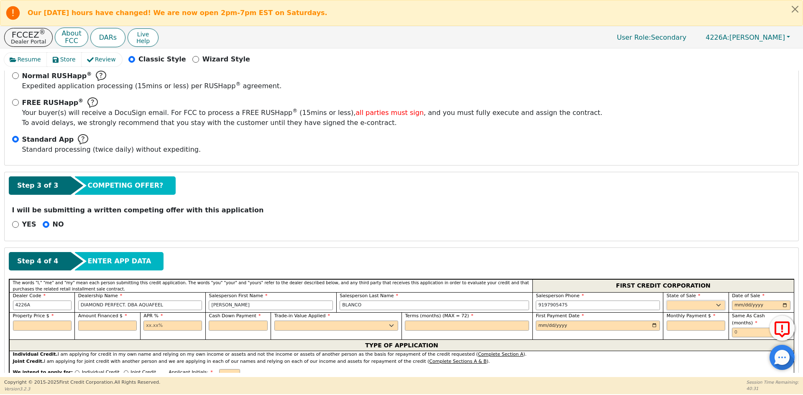
click at [705, 302] on select "AK AL AR AZ CA CO CT DC DE FL [GEOGRAPHIC_DATA] HI IA ID IL IN KS [GEOGRAPHIC_D…" at bounding box center [696, 306] width 59 height 10
select select "PA"
click at [701, 304] on select "AK AL AR AZ CA CO CT DC DE FL [GEOGRAPHIC_DATA] HI IA ID IL IN KS [GEOGRAPHIC_D…" at bounding box center [696, 306] width 59 height 10
click at [782, 305] on input "date" at bounding box center [761, 306] width 59 height 10
type input "[DATE]"
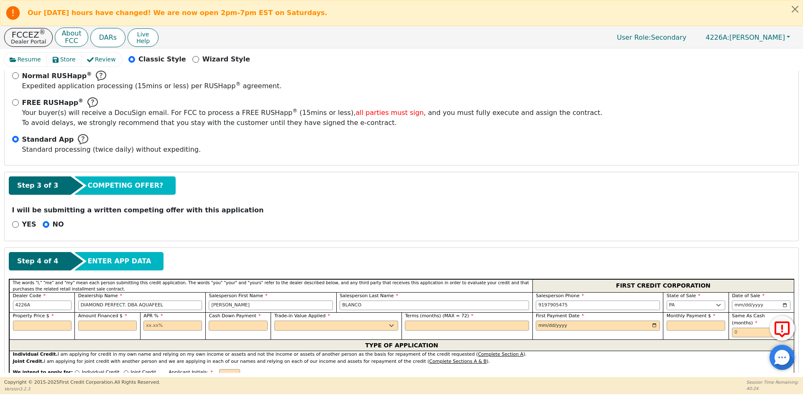
click at [38, 320] on div "Property Price $" at bounding box center [42, 322] width 59 height 18
click at [24, 328] on input "text" at bounding box center [42, 326] width 59 height 10
type input "8790.00"
click at [109, 326] on input "text" at bounding box center [107, 326] width 59 height 10
type input "8790.00"
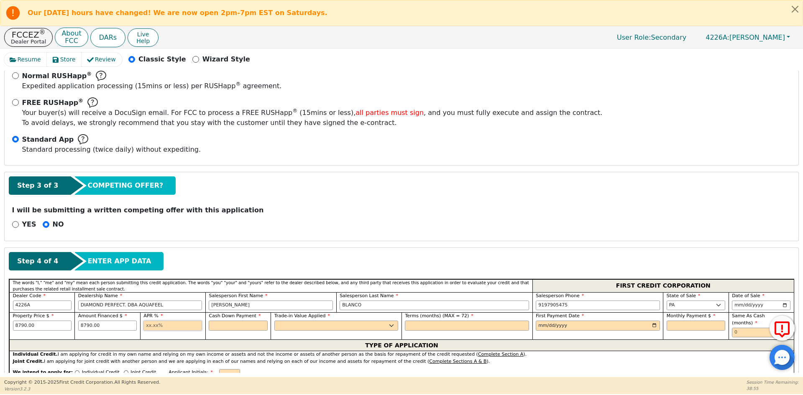
click at [157, 325] on input "text" at bounding box center [172, 326] width 59 height 10
type input "10.99"
click at [235, 327] on input "text" at bounding box center [238, 326] width 59 height 10
type input "0.00"
click at [295, 323] on select "Yes No" at bounding box center [336, 326] width 124 height 10
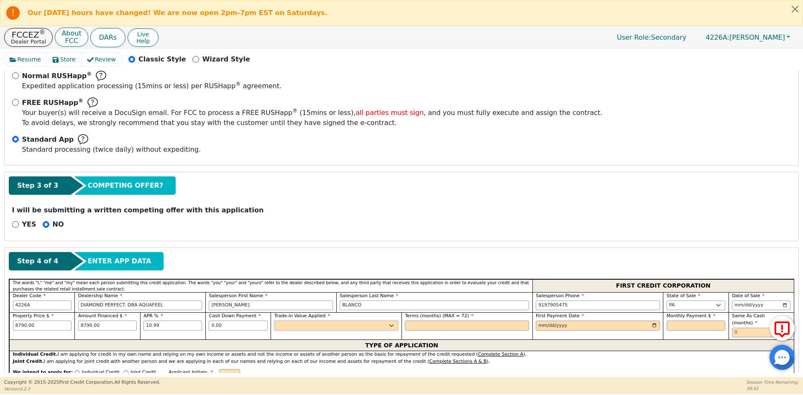
select select "n"
click at [274, 321] on select "Yes No" at bounding box center [336, 326] width 124 height 10
click at [424, 325] on input "text" at bounding box center [467, 326] width 124 height 10
type input "72"
click at [651, 325] on input "date" at bounding box center [598, 326] width 124 height 10
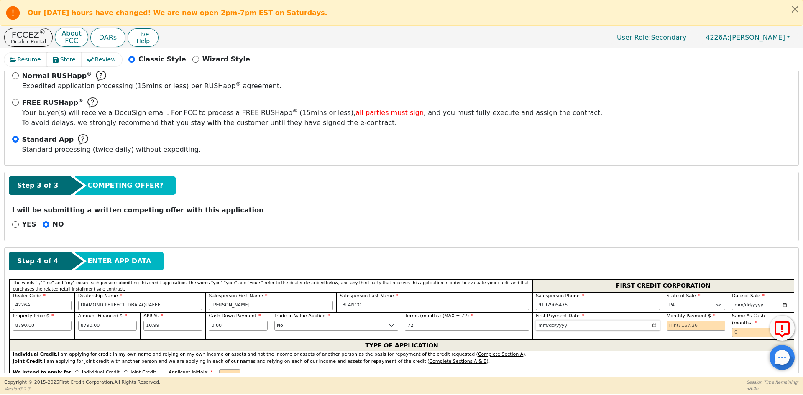
type input "[DATE]"
click at [681, 327] on input "text" at bounding box center [696, 326] width 59 height 10
type input "167.26"
click at [745, 328] on input "text" at bounding box center [761, 333] width 59 height 10
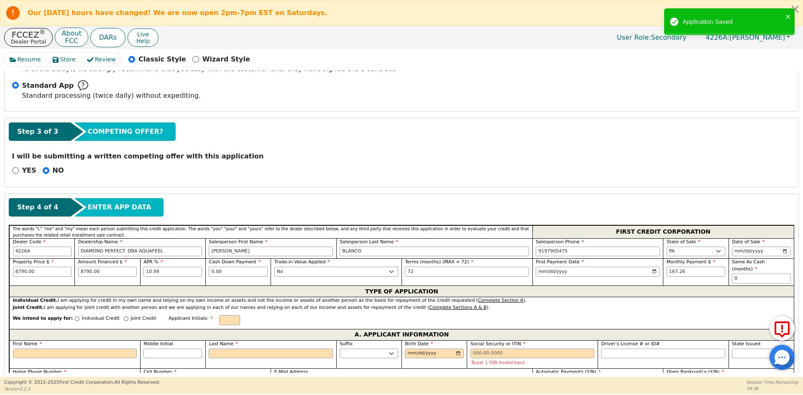
scroll to position [342, 0]
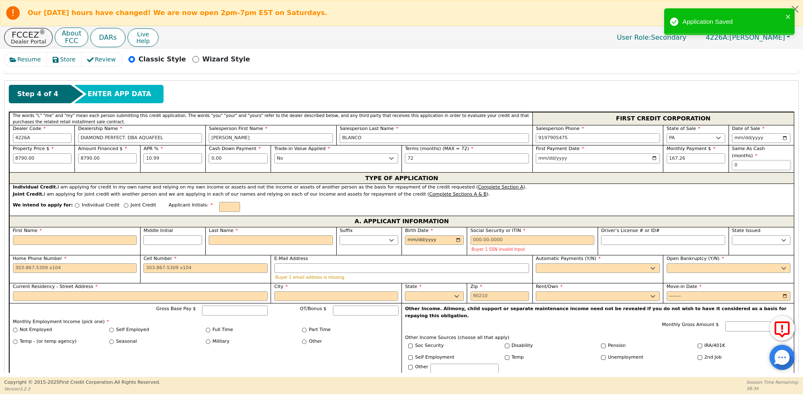
type input "0"
click at [82, 202] on p "Individual Credit" at bounding box center [101, 205] width 38 height 7
click at [79, 203] on input "Individual Credit" at bounding box center [77, 205] width 5 height 5
radio input "true"
click at [219, 202] on input "text" at bounding box center [229, 207] width 21 height 10
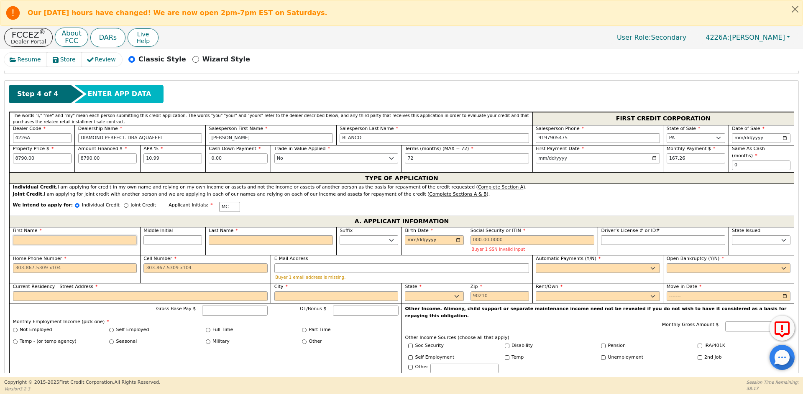
click at [104, 235] on input "First Name" at bounding box center [75, 240] width 124 height 10
type input "M"
type input "MI"
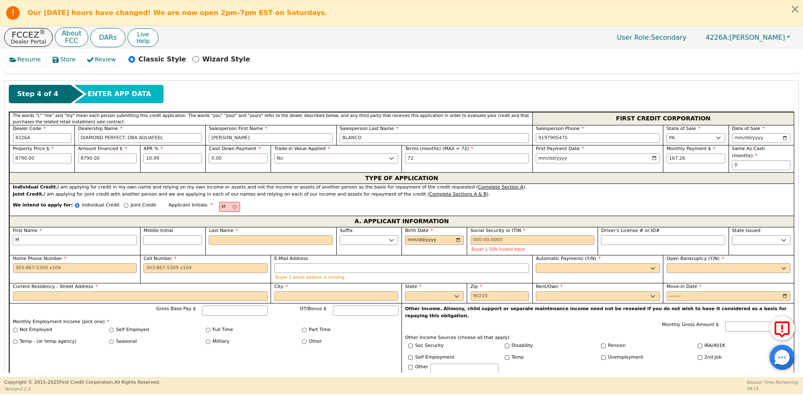
type input "MI"
type input "MID"
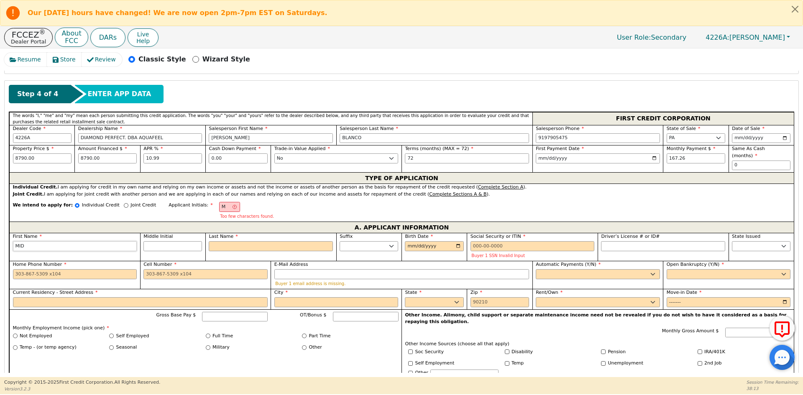
type input "MI"
type input "MIG"
type input "MIGD"
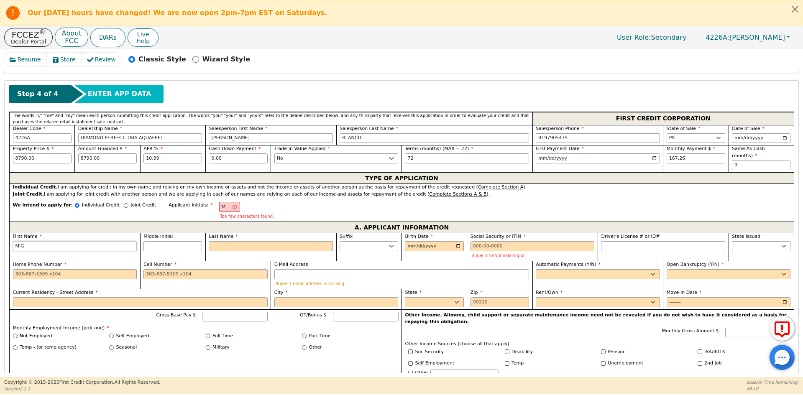
type input "MIGD"
type input "MIGDA"
type input "[PERSON_NAME]"
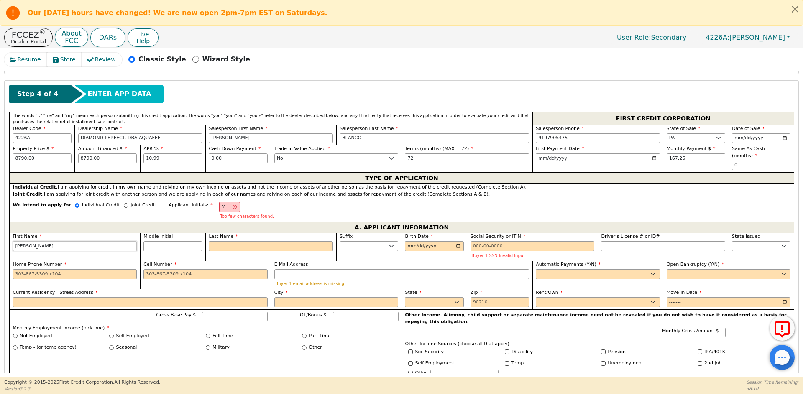
type input "MIGDALI"
type input "[PERSON_NAME]"
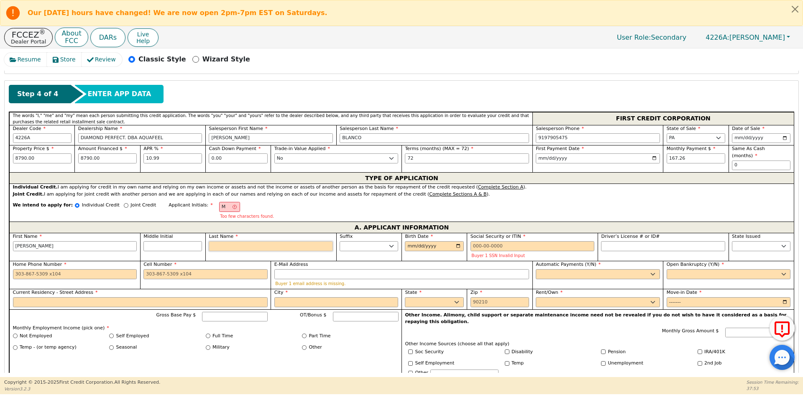
type input "MC"
type input "C"
type input "[PERSON_NAME] C"
type input "CO"
type input "[PERSON_NAME] CO"
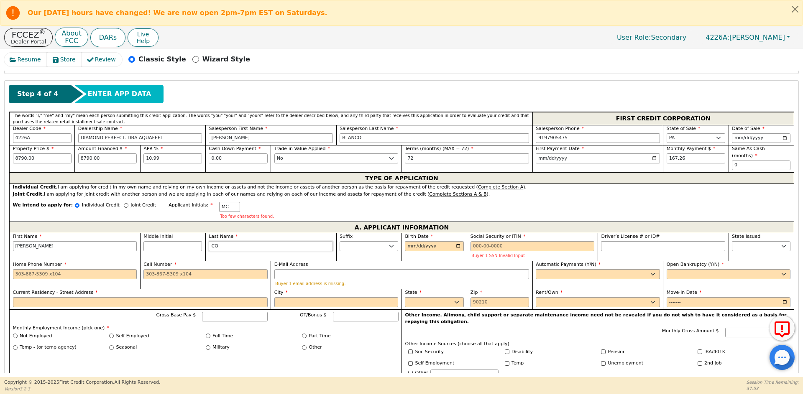
type input "COL"
type input "[PERSON_NAME] COL"
type input "COLO"
type input "[PERSON_NAME] COLO"
type input "COLON"
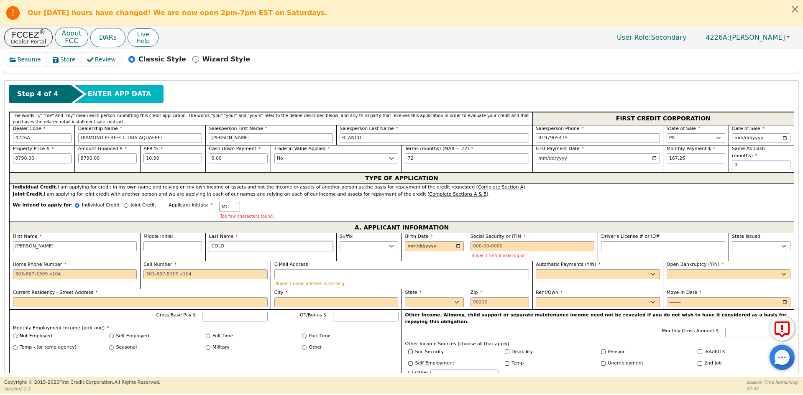
type input "[PERSON_NAME]"
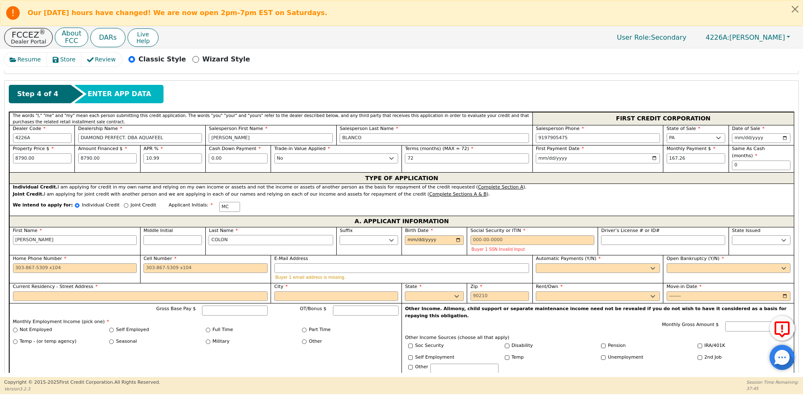
type input "COLON"
click at [409, 235] on input "Birth Date" at bounding box center [434, 240] width 59 height 10
type input "[DATE]"
click at [506, 239] on div "Buyer 1 SSN Invalid Input" at bounding box center [532, 244] width 124 height 18
click at [506, 235] on input "Social Security or ITIN" at bounding box center [532, 240] width 124 height 10
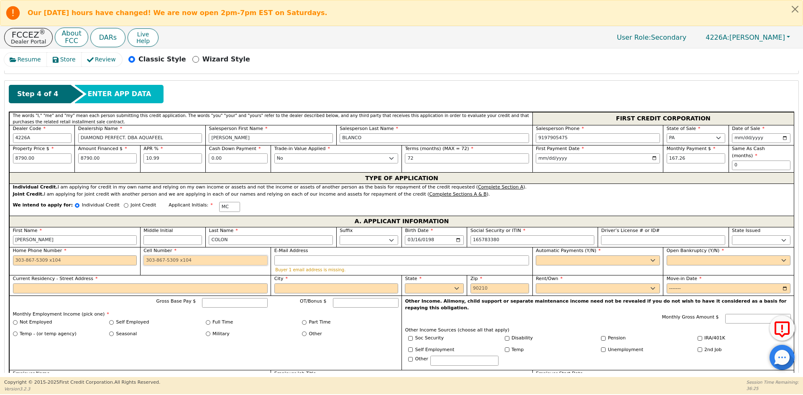
type input "***-**-3380"
click at [152, 256] on input "Cell Number" at bounding box center [205, 261] width 124 height 10
type input "[PHONE_NUMBER]"
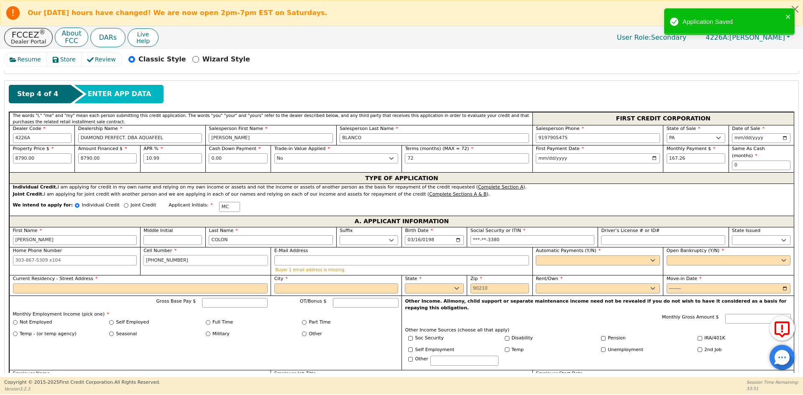
scroll to position [384, 0]
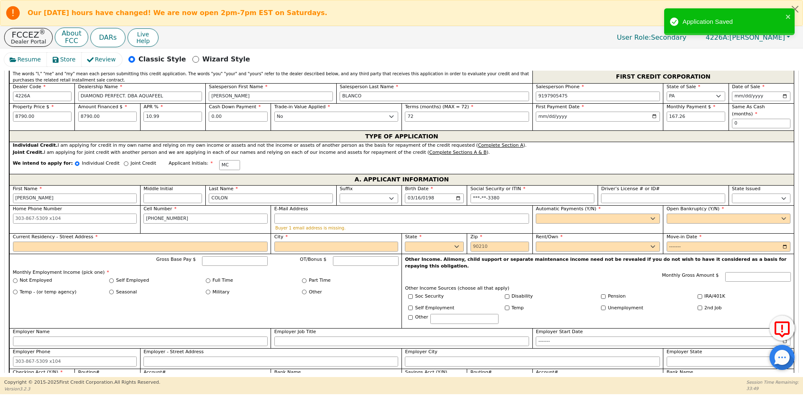
click at [590, 206] on label "Automatic Payments (Y/N)" at bounding box center [598, 209] width 124 height 7
click at [590, 214] on select "Yes No" at bounding box center [598, 219] width 124 height 10
click at [575, 214] on select "Yes No" at bounding box center [598, 219] width 124 height 10
click at [536, 214] on select "Yes No" at bounding box center [598, 219] width 124 height 10
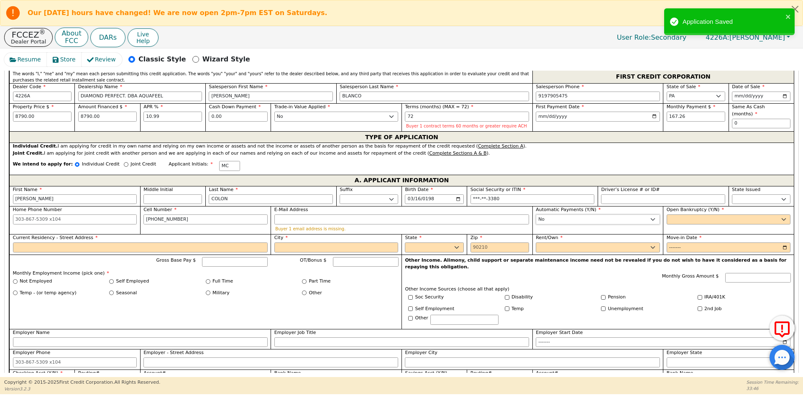
click at [613, 217] on select "Yes No" at bounding box center [598, 220] width 124 height 10
select select "y"
click at [536, 215] on select "Yes No" at bounding box center [598, 220] width 124 height 10
type input "[PERSON_NAME]"
click at [672, 220] on div "Open Bankruptcy (Y/N) Yes No" at bounding box center [728, 220] width 131 height 28
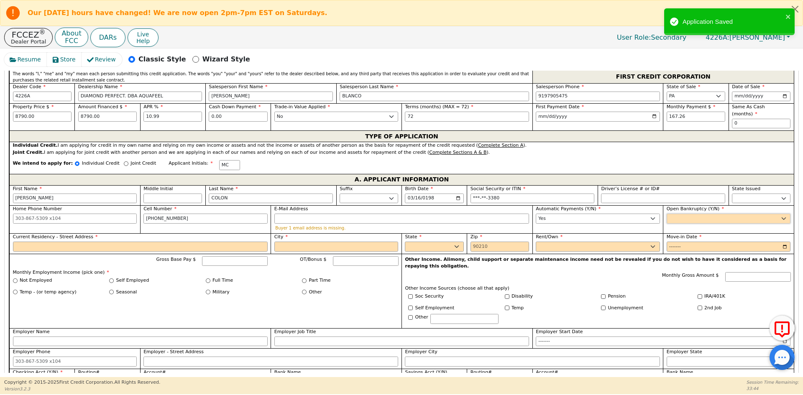
select select "n"
click at [667, 214] on select "Yes No" at bounding box center [729, 219] width 124 height 10
click at [81, 242] on input "Current Residency - Street Address" at bounding box center [140, 247] width 255 height 10
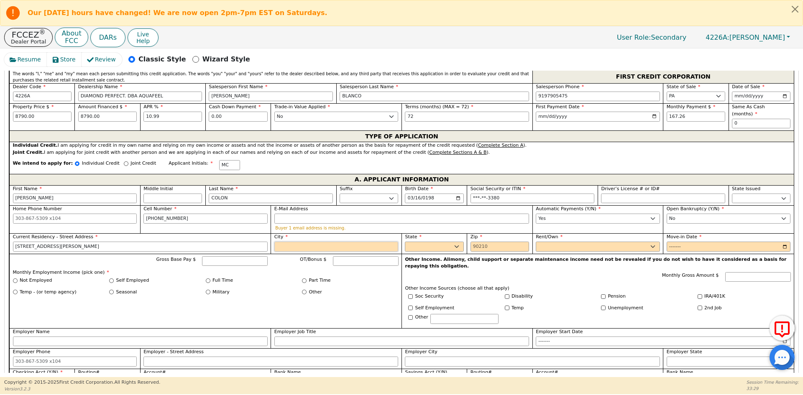
type input "[STREET_ADDRESS][PERSON_NAME]"
type input "ALLENTOWN"
select select "PA"
type input "18102"
click at [560, 246] on div "Rent/Own Rent Own" at bounding box center [597, 243] width 131 height 20
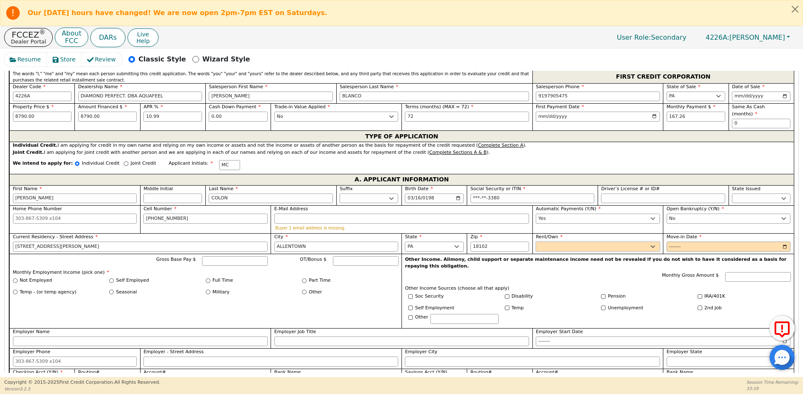
click at [560, 242] on select "Rent Own" at bounding box center [598, 247] width 124 height 10
select select "Rent"
click at [536, 242] on select "Rent Own" at bounding box center [598, 247] width 124 height 10
click at [675, 242] on input "Move-in Date" at bounding box center [729, 247] width 124 height 10
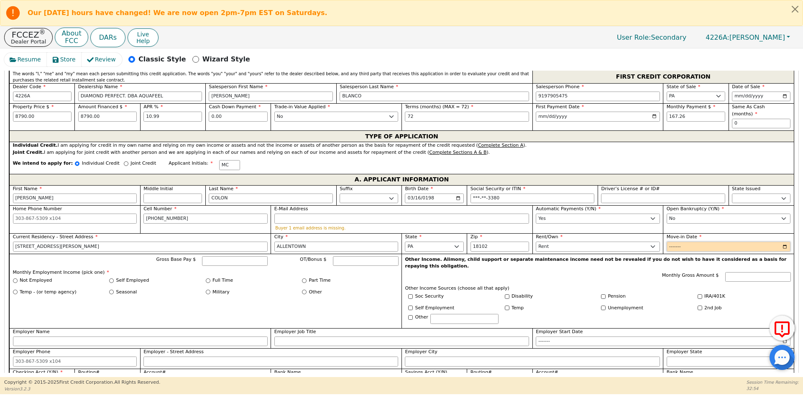
click at [675, 242] on input "Move-in Date" at bounding box center [729, 247] width 124 height 10
type input "2024-09"
click at [206, 279] on input "Full Time" at bounding box center [208, 281] width 5 height 5
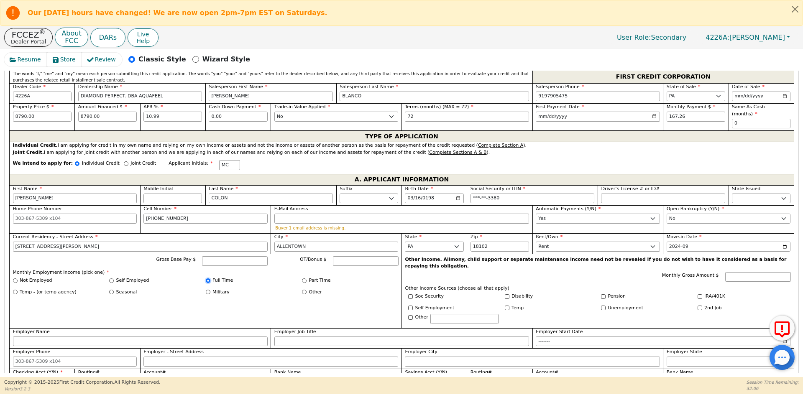
radio input "true"
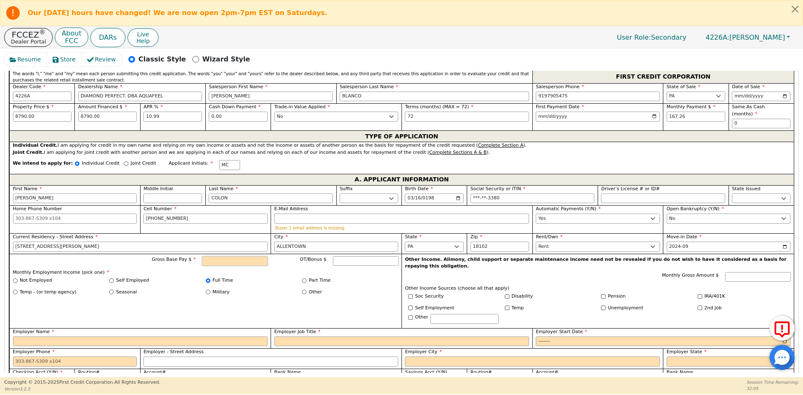
click at [236, 256] on input "Gross Base Pay $" at bounding box center [235, 261] width 66 height 10
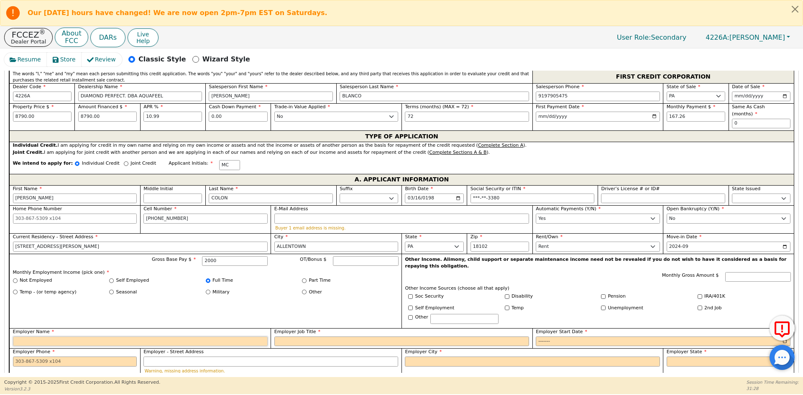
type input "2000.00"
click at [77, 337] on input "Employer Name" at bounding box center [140, 342] width 255 height 10
type input "MORAVIA HOME CARE"
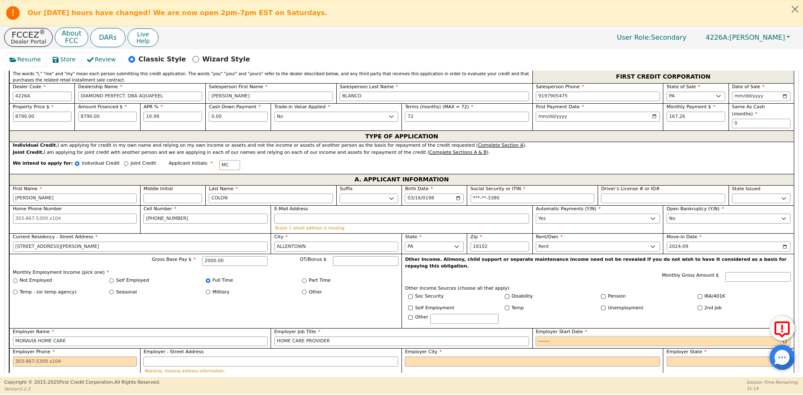
type input "HOME CARE PROVIDER"
type input "2024-09"
click at [45, 349] on div "Employer Phone" at bounding box center [75, 358] width 124 height 18
click at [48, 357] on input "Employer Phone" at bounding box center [75, 362] width 124 height 10
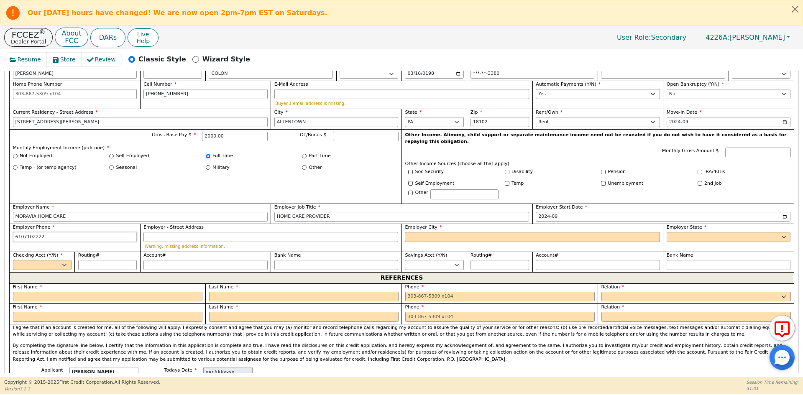
scroll to position [509, 0]
type input "[PHONE_NUMBER]"
click at [497, 231] on input "Employer City" at bounding box center [532, 236] width 255 height 10
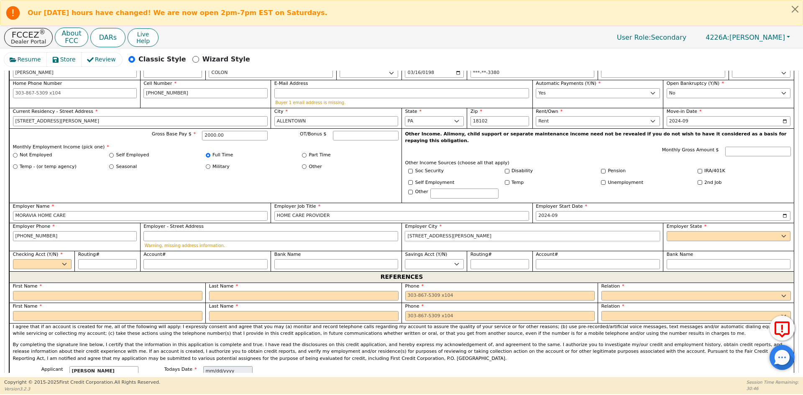
type input "[STREET_ADDRESS][PERSON_NAME]"
click at [731, 231] on select "AK AL AR AZ CA CO CT DC DE FL [GEOGRAPHIC_DATA] HI IA ID [GEOGRAPHIC_DATA] IN K…" at bounding box center [729, 236] width 124 height 10
select select "PA"
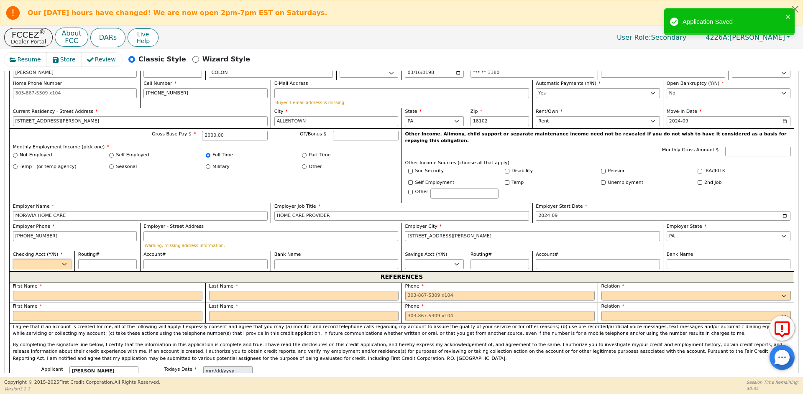
click at [28, 259] on select "Yes No" at bounding box center [42, 264] width 59 height 10
select select "y"
click at [13, 259] on select "Yes No" at bounding box center [42, 264] width 59 height 10
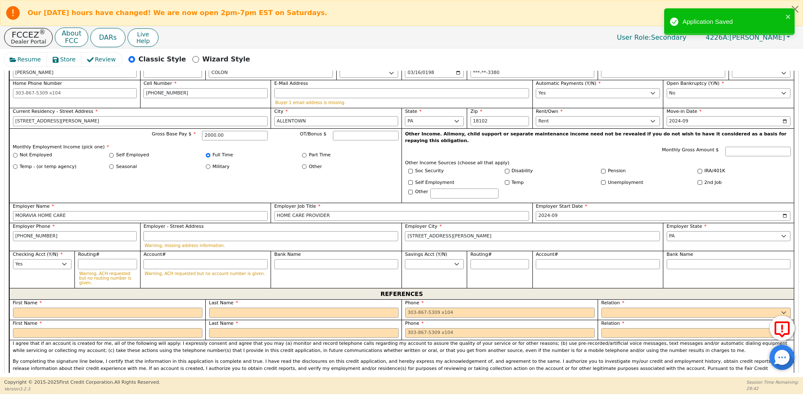
click at [98, 259] on input "Routing#" at bounding box center [107, 264] width 59 height 10
paste input "231378996"
type input "231378996"
type input "*********"
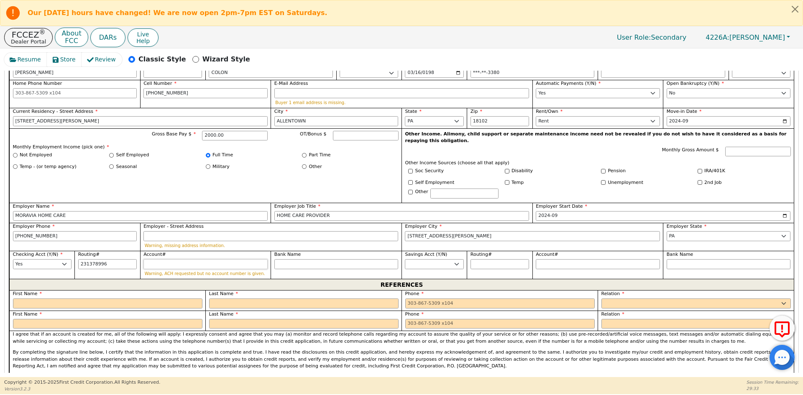
type input "*********"
click at [161, 259] on input "Account#" at bounding box center [205, 264] width 124 height 10
paste input "1590244809"
type input "1590244809"
type input "**********"
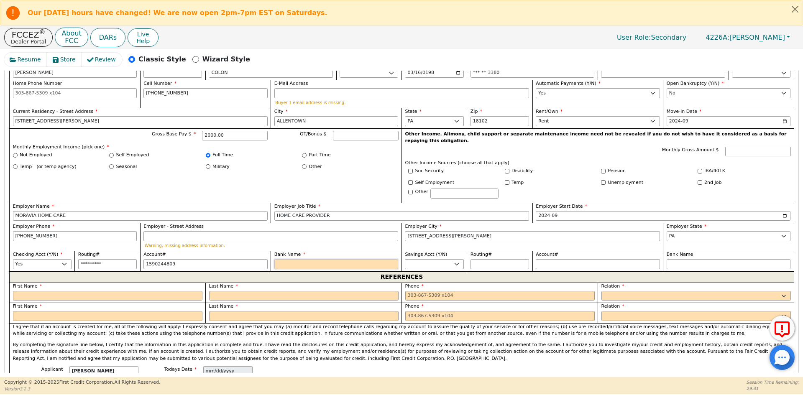
type input "**********"
click at [328, 259] on input "Bank Name" at bounding box center [336, 264] width 124 height 10
click at [305, 259] on input "Bank Name" at bounding box center [336, 264] width 124 height 10
paste input "crdito Union"
type input "crdito Union"
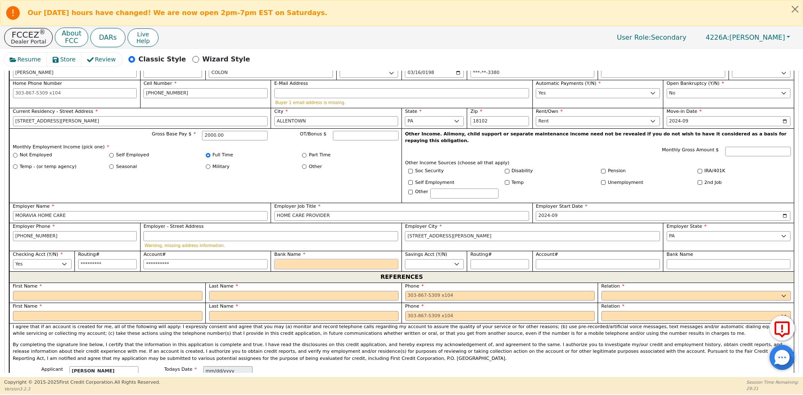
type input "crdito Union"
drag, startPoint x: 171, startPoint y: 281, endPoint x: 173, endPoint y: 278, distance: 4.3
click at [171, 291] on input "text" at bounding box center [107, 296] width 189 height 10
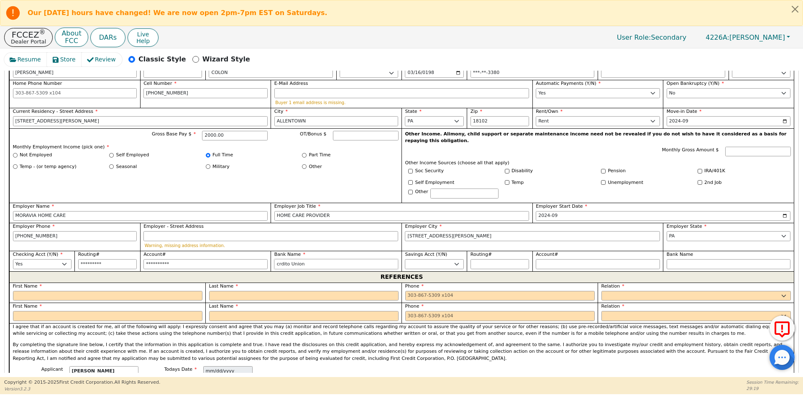
drag, startPoint x: 280, startPoint y: 250, endPoint x: 285, endPoint y: 250, distance: 5.0
click at [280, 259] on input "crdito Union" at bounding box center [336, 264] width 124 height 10
drag, startPoint x: 289, startPoint y: 252, endPoint x: 273, endPoint y: 251, distance: 16.8
click at [273, 251] on div "Bank Name crdito Union" at bounding box center [336, 261] width 131 height 20
type input "[PERSON_NAME]"
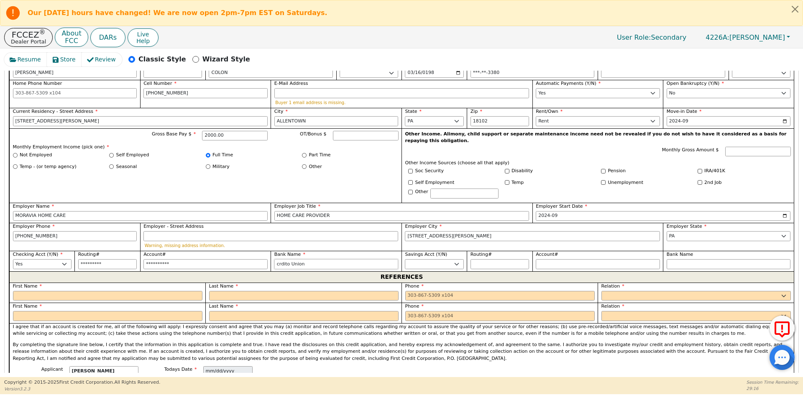
type input "[PERSON_NAME]"
type input "CRUnion"
type input "CREUnion"
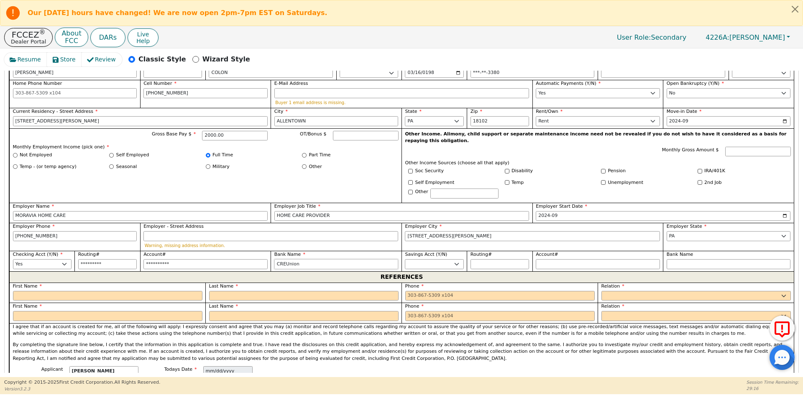
type input "CREDUnion"
type input "CREDIUnion"
type input "CREDITUnion"
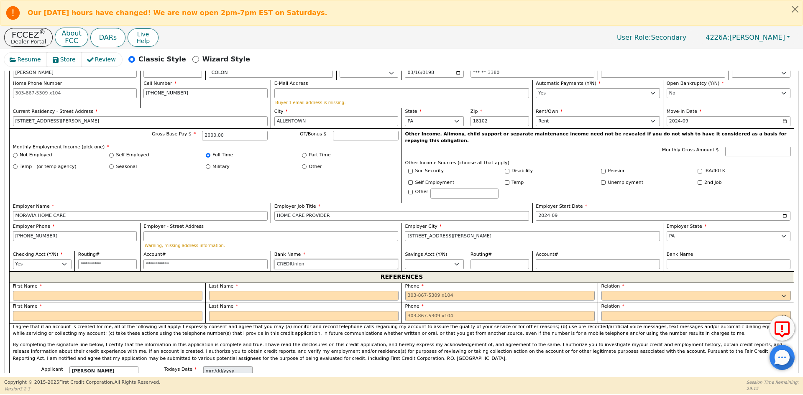
type input "CREDITUnion"
click at [73, 291] on input "text" at bounding box center [107, 296] width 189 height 10
type input "SALIENCE"
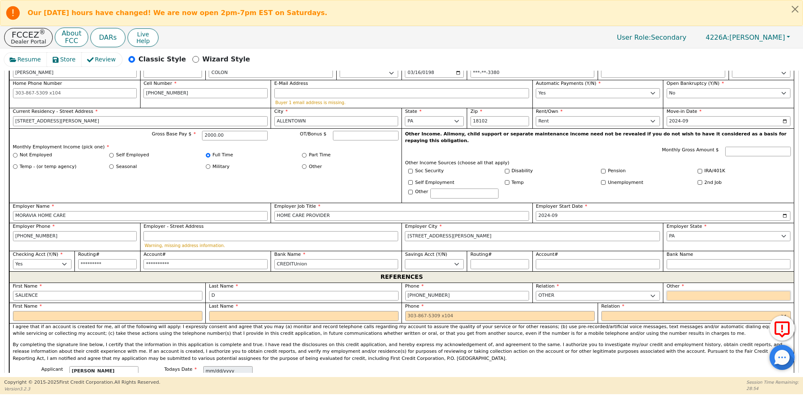
click at [725, 291] on input "text" at bounding box center [729, 296] width 124 height 10
click at [664, 311] on select "FATHER MOTHER SISTER BROTHER DAUGHTER SON CO-WORKER NEIGHBOR FRIEND COUSIN G-MO…" at bounding box center [695, 316] width 189 height 10
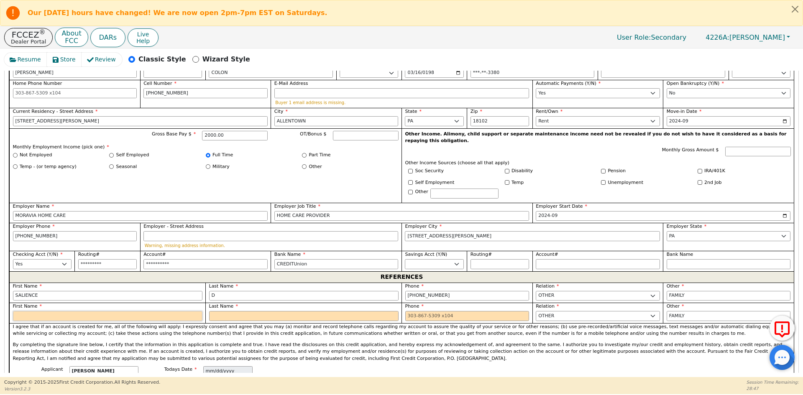
click at [139, 311] on input "text" at bounding box center [107, 316] width 189 height 10
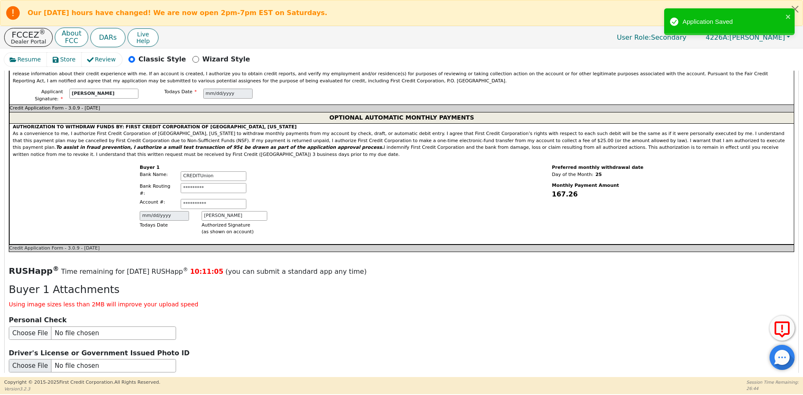
scroll to position [802, 0]
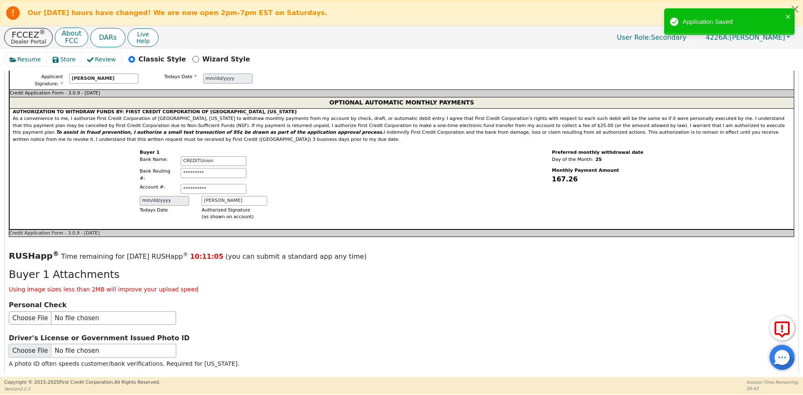
click at [52, 344] on input "file" at bounding box center [92, 350] width 167 height 13
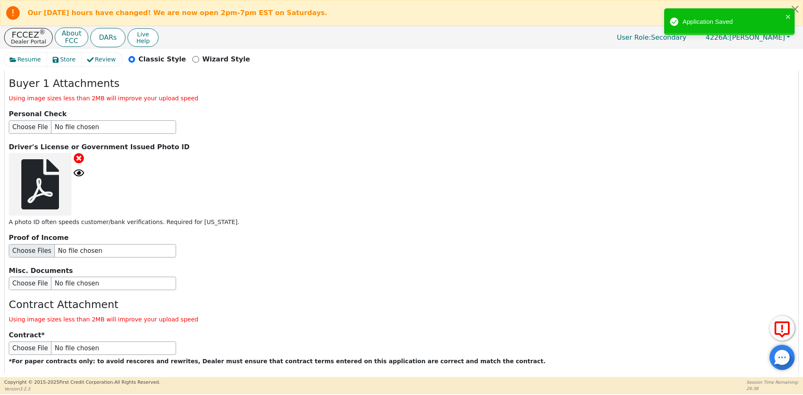
scroll to position [1020, 0]
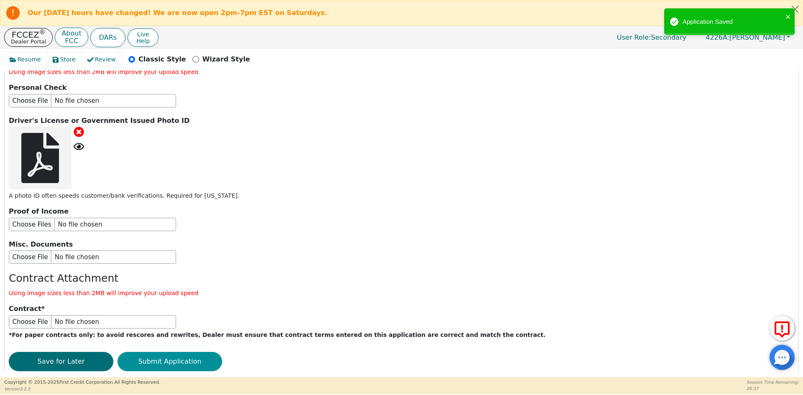
click at [159, 352] on button "Submit Application" at bounding box center [170, 361] width 105 height 19
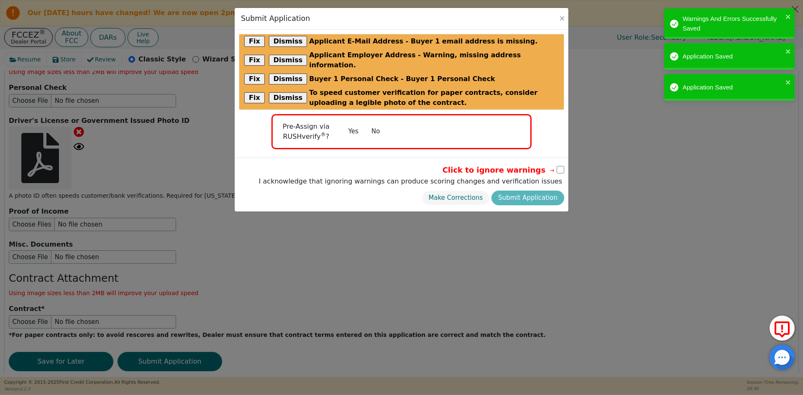
click at [558, 166] on input "checkbox" at bounding box center [561, 170] width 8 height 8
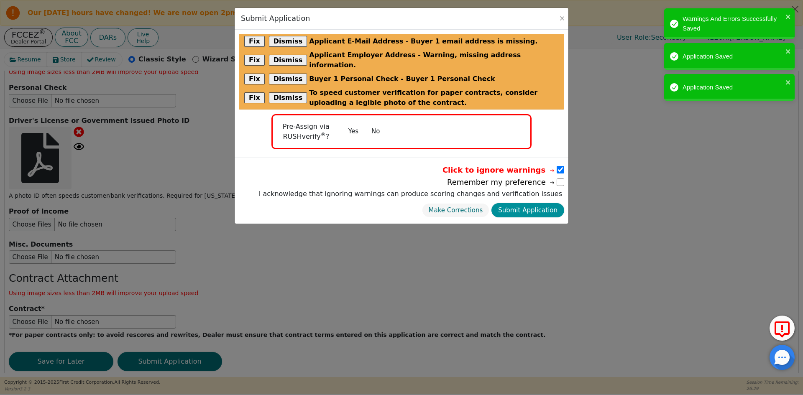
click at [538, 204] on button "Submit Application" at bounding box center [527, 210] width 73 height 15
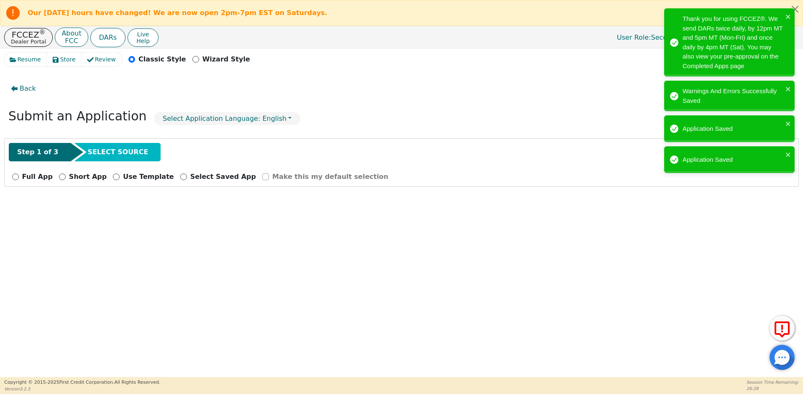
scroll to position [0, 0]
